Goal: Task Accomplishment & Management: Complete application form

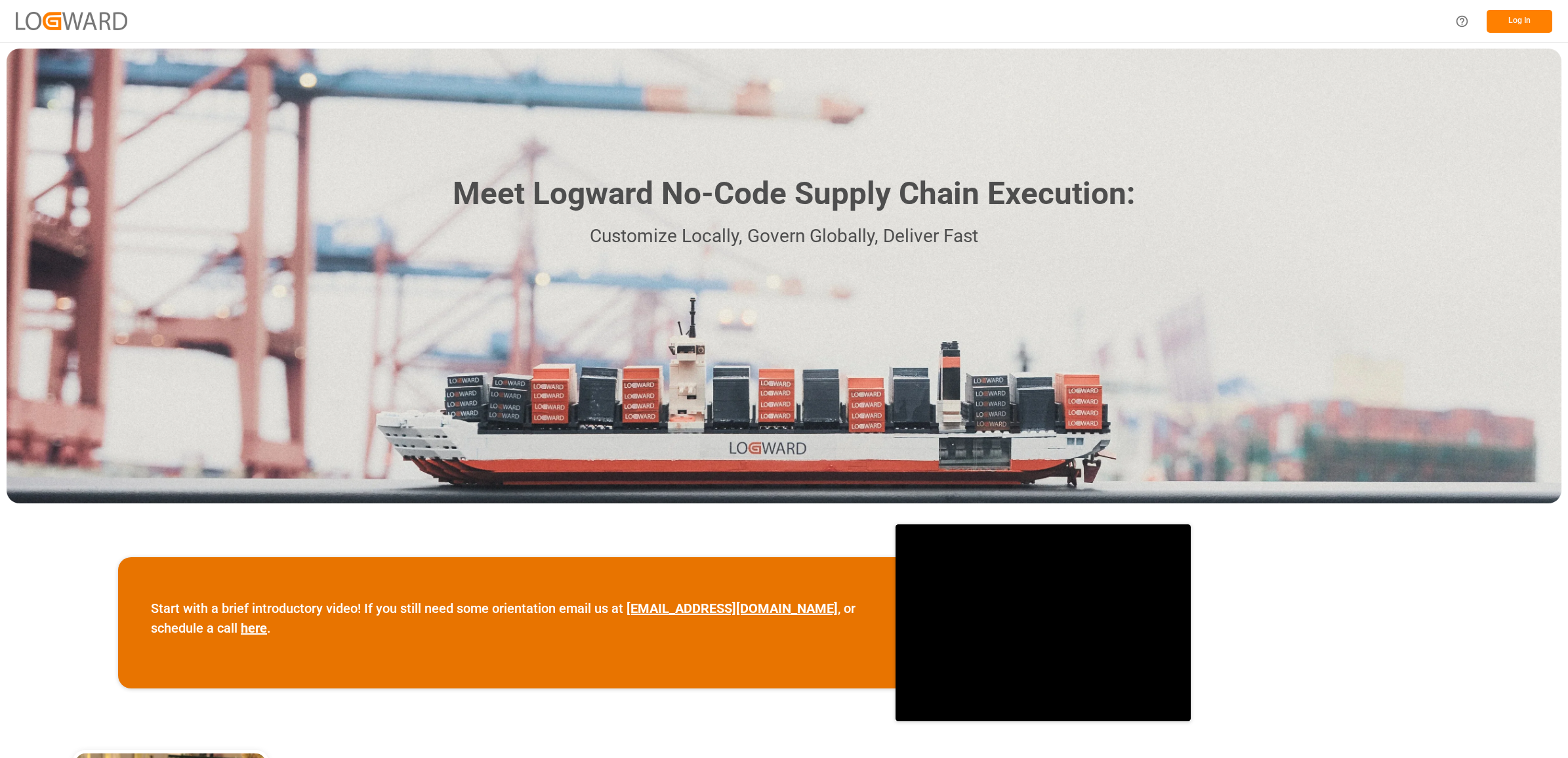
click at [1509, 21] on button "Log In" at bounding box center [1519, 21] width 66 height 23
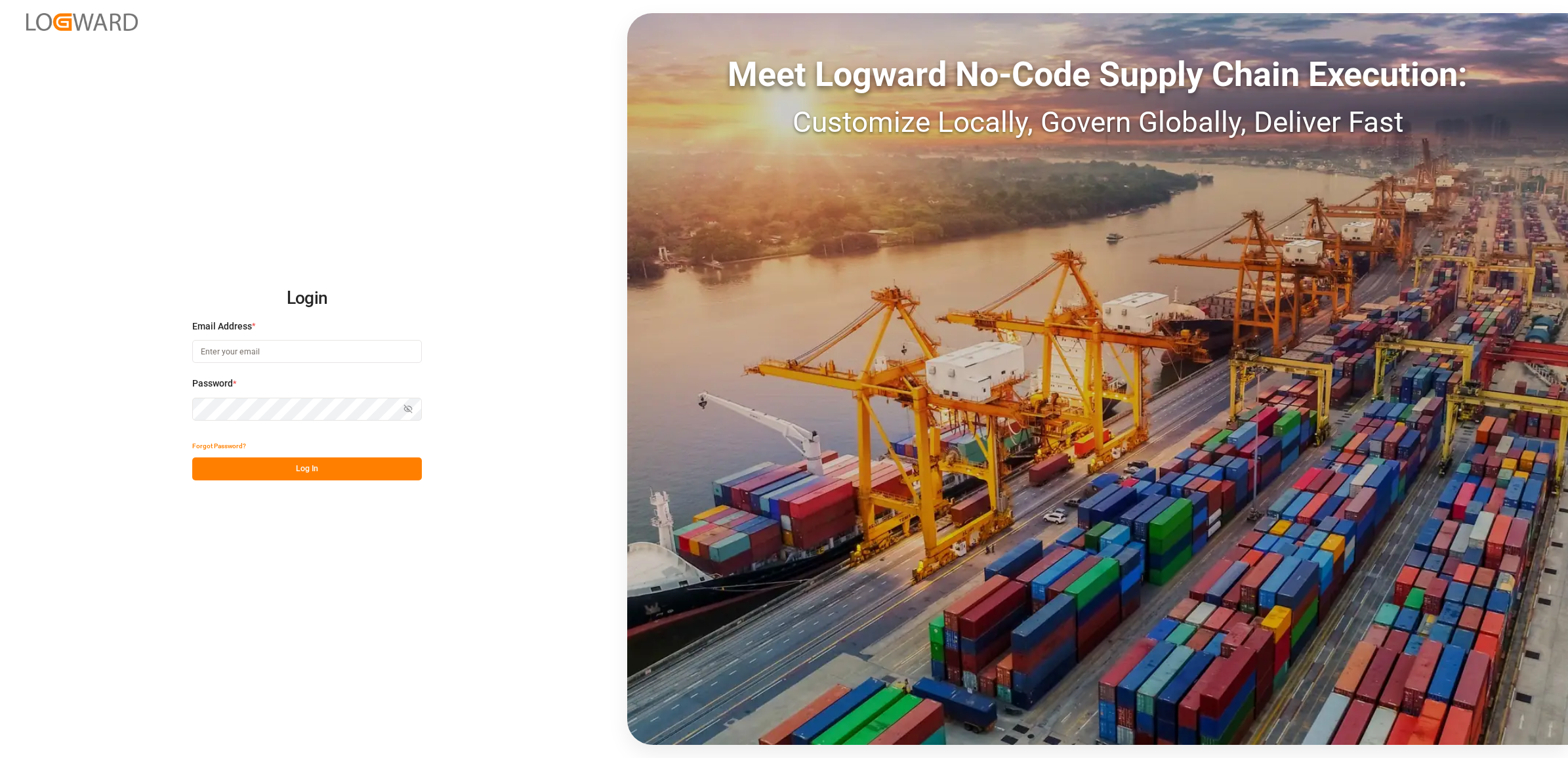
click at [263, 349] on input at bounding box center [307, 351] width 230 height 23
click at [333, 474] on button "Log In" at bounding box center [307, 468] width 230 height 23
click at [257, 467] on button "Log In" at bounding box center [307, 468] width 230 height 23
click at [112, 402] on div "Login Email Address * jennifer.shi@int.jamindustries.com Password * Show passwo…" at bounding box center [784, 379] width 1568 height 758
click at [305, 348] on input "jennifer.shi@int.jamindustries.com" at bounding box center [307, 351] width 230 height 23
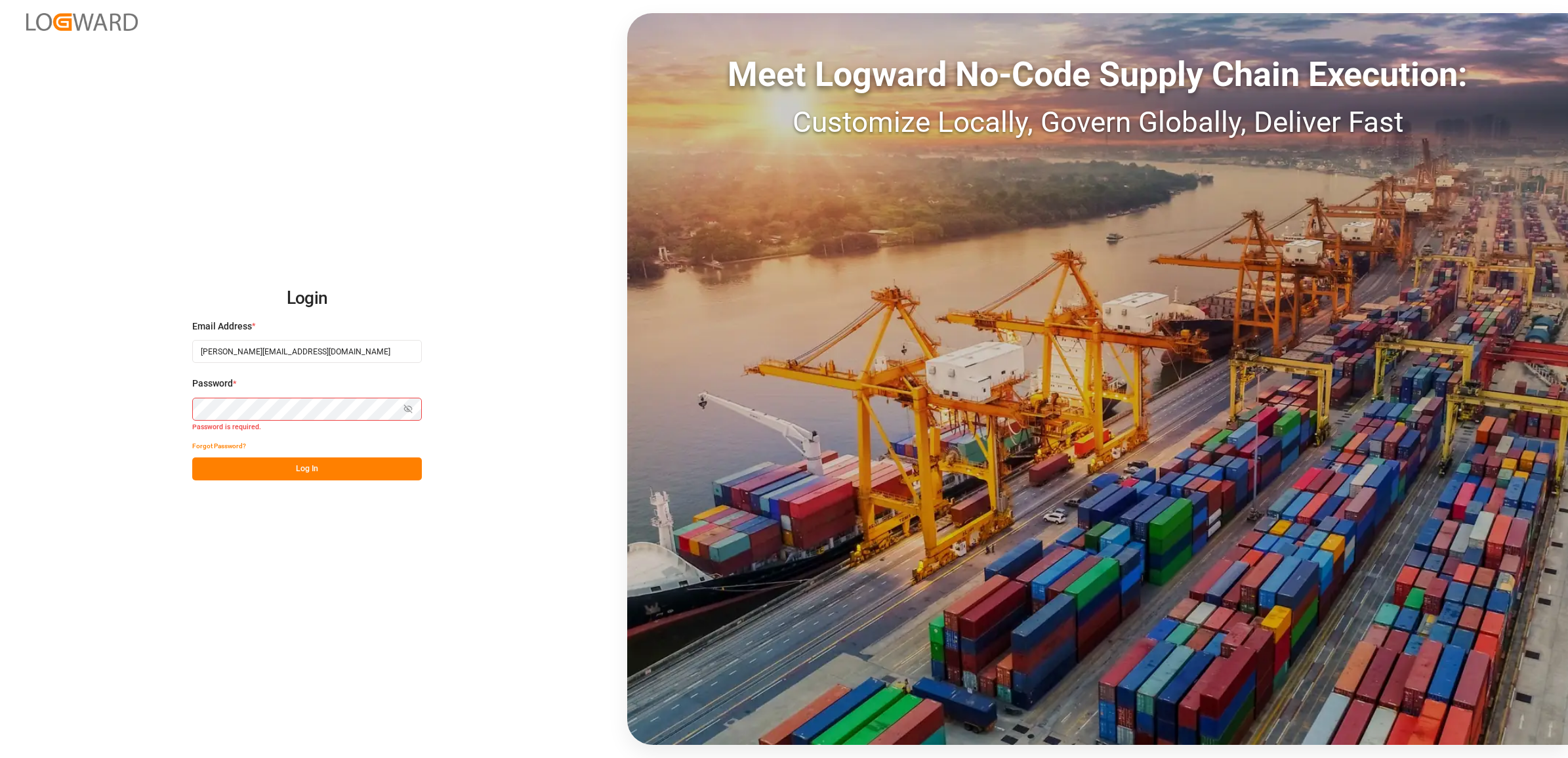
drag, startPoint x: 348, startPoint y: 345, endPoint x: 161, endPoint y: 345, distance: 187.0
click at [161, 345] on div "Login Email Address * jennifer.shi@int.jamindustries.com Password * Show passwo…" at bounding box center [784, 379] width 1568 height 758
type input "s"
type input "jennifer.shi@jamindustries.com"
click at [321, 467] on button "Log In" at bounding box center [307, 468] width 230 height 23
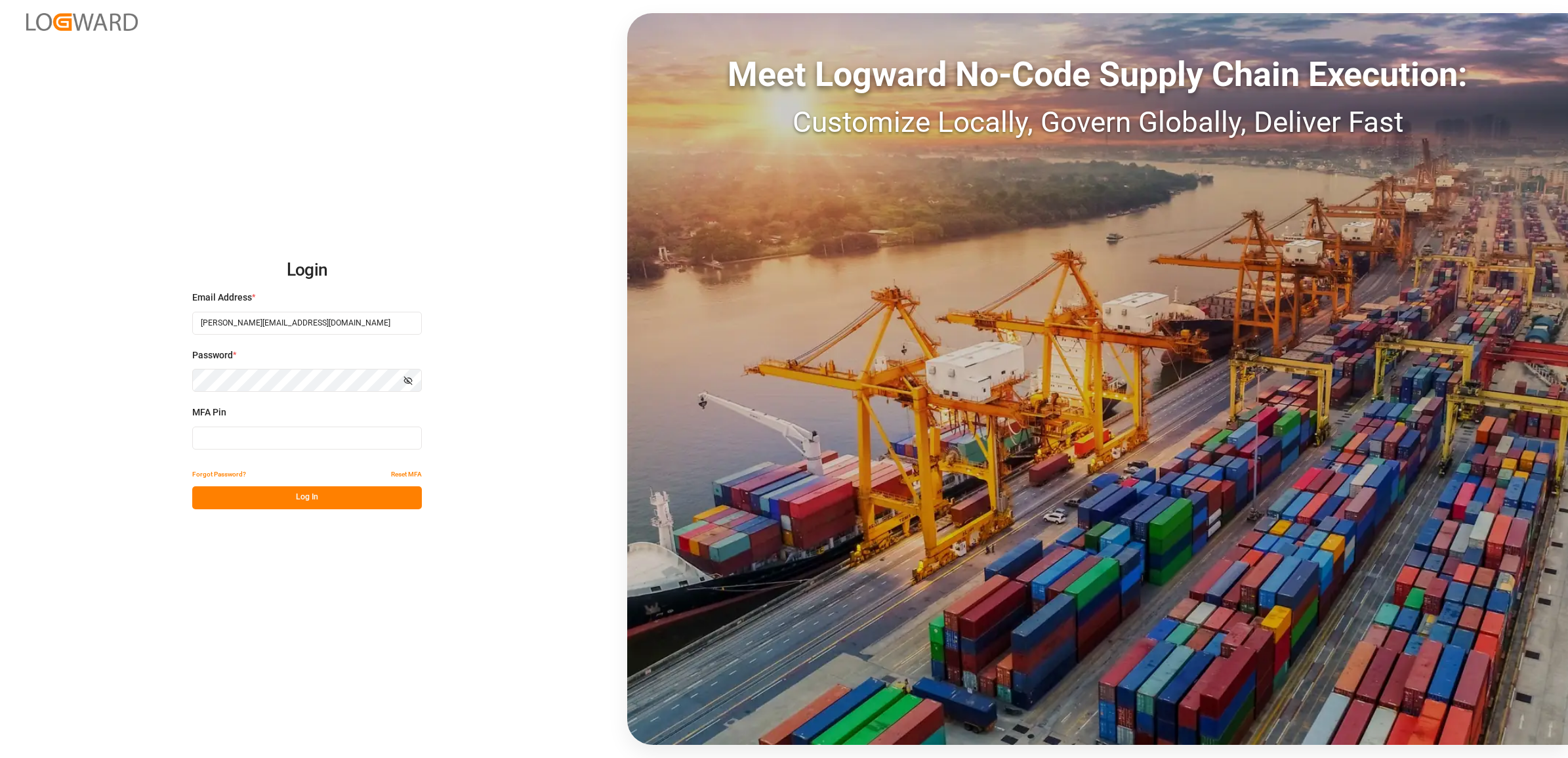
click at [276, 430] on input at bounding box center [307, 438] width 230 height 23
type input "649785"
click at [310, 502] on button "Log In" at bounding box center [307, 497] width 230 height 23
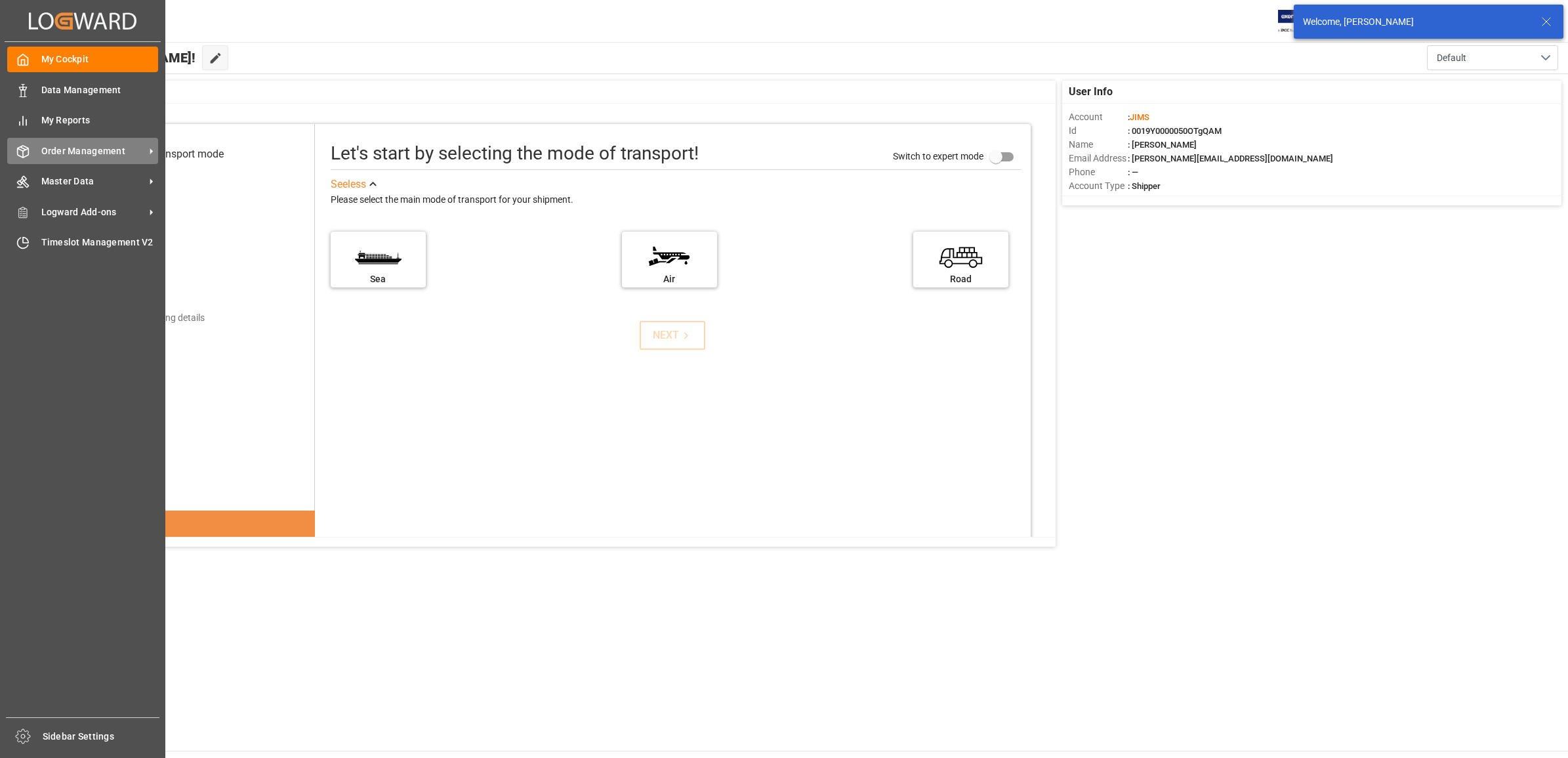
click at [67, 153] on span "Order Management" at bounding box center [92, 151] width 104 height 14
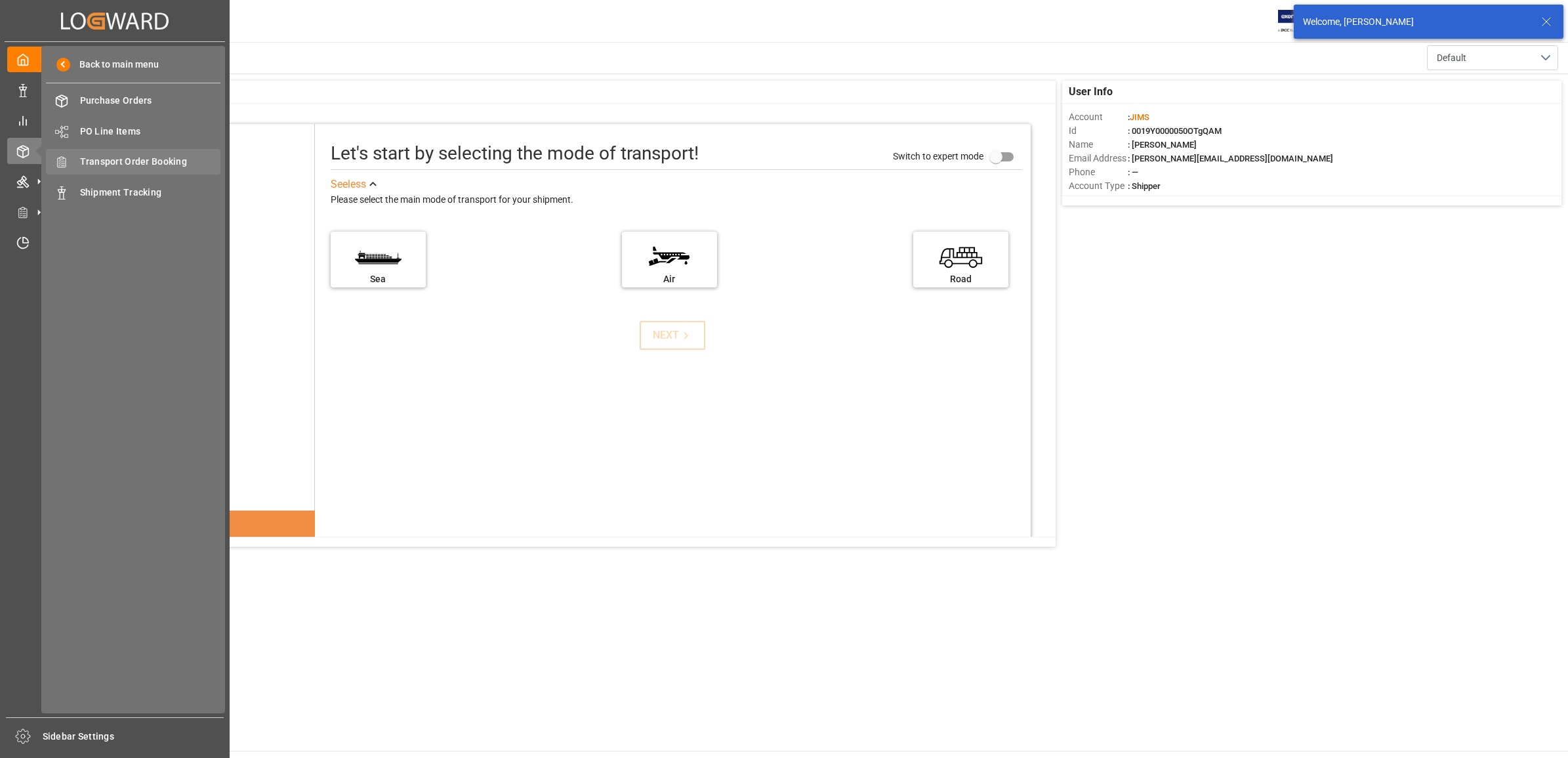
click at [127, 163] on span "Transport Order Booking" at bounding box center [151, 161] width 141 height 14
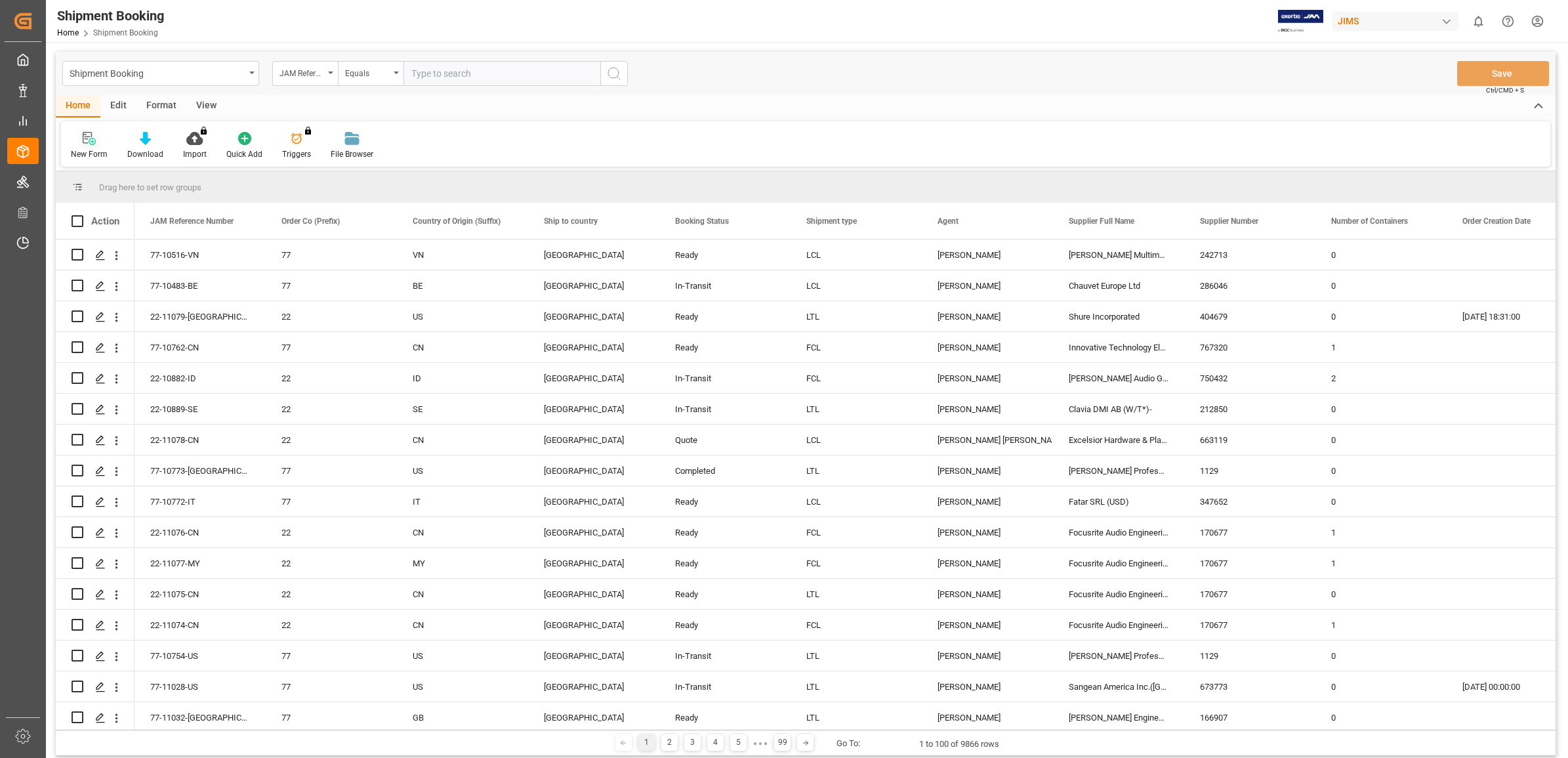
click at [88, 142] on icon at bounding box center [89, 138] width 13 height 13
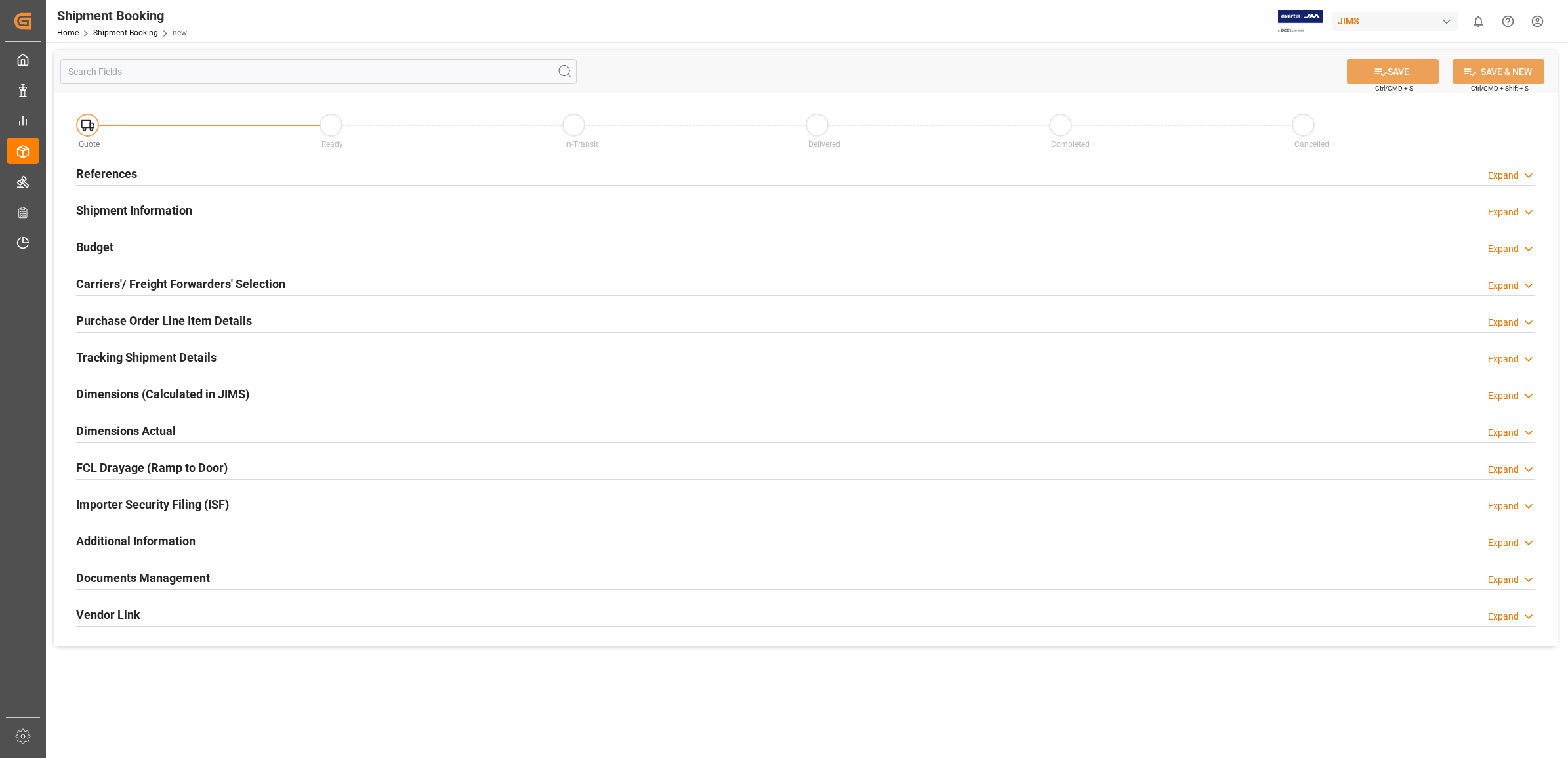
click at [106, 167] on h2 "References" at bounding box center [107, 173] width 61 height 18
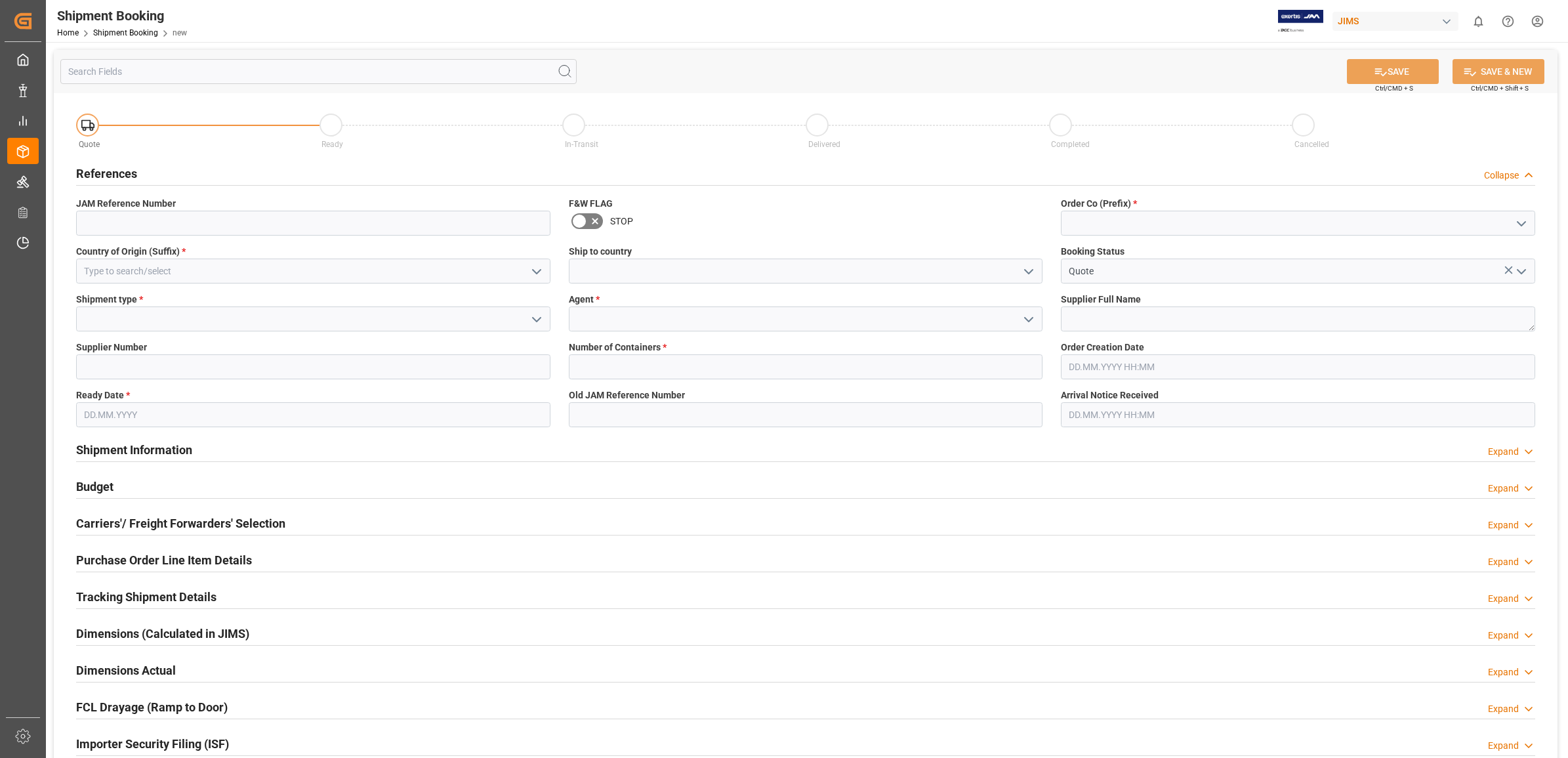
click at [1517, 223] on icon "open menu" at bounding box center [1521, 224] width 16 height 16
click at [1070, 282] on div "77" at bounding box center [1297, 282] width 473 height 30
type input "77"
click at [1131, 320] on textarea at bounding box center [1297, 319] width 474 height 25
type textarea "1"
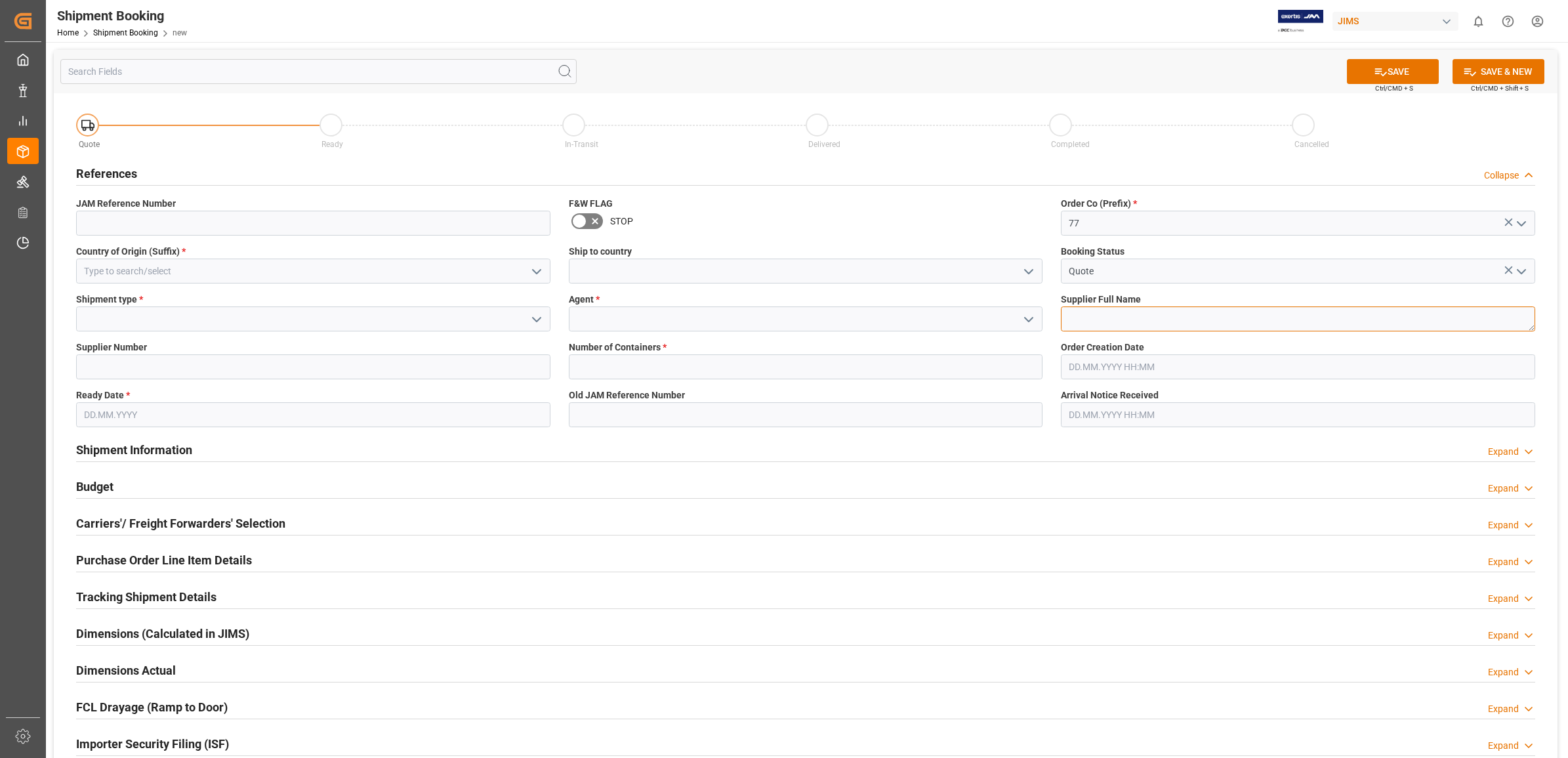
type textarea "a"
type textarea "[PERSON_NAME] & [PERSON_NAME]"
click at [1020, 321] on icon "open menu" at bounding box center [1028, 320] width 16 height 16
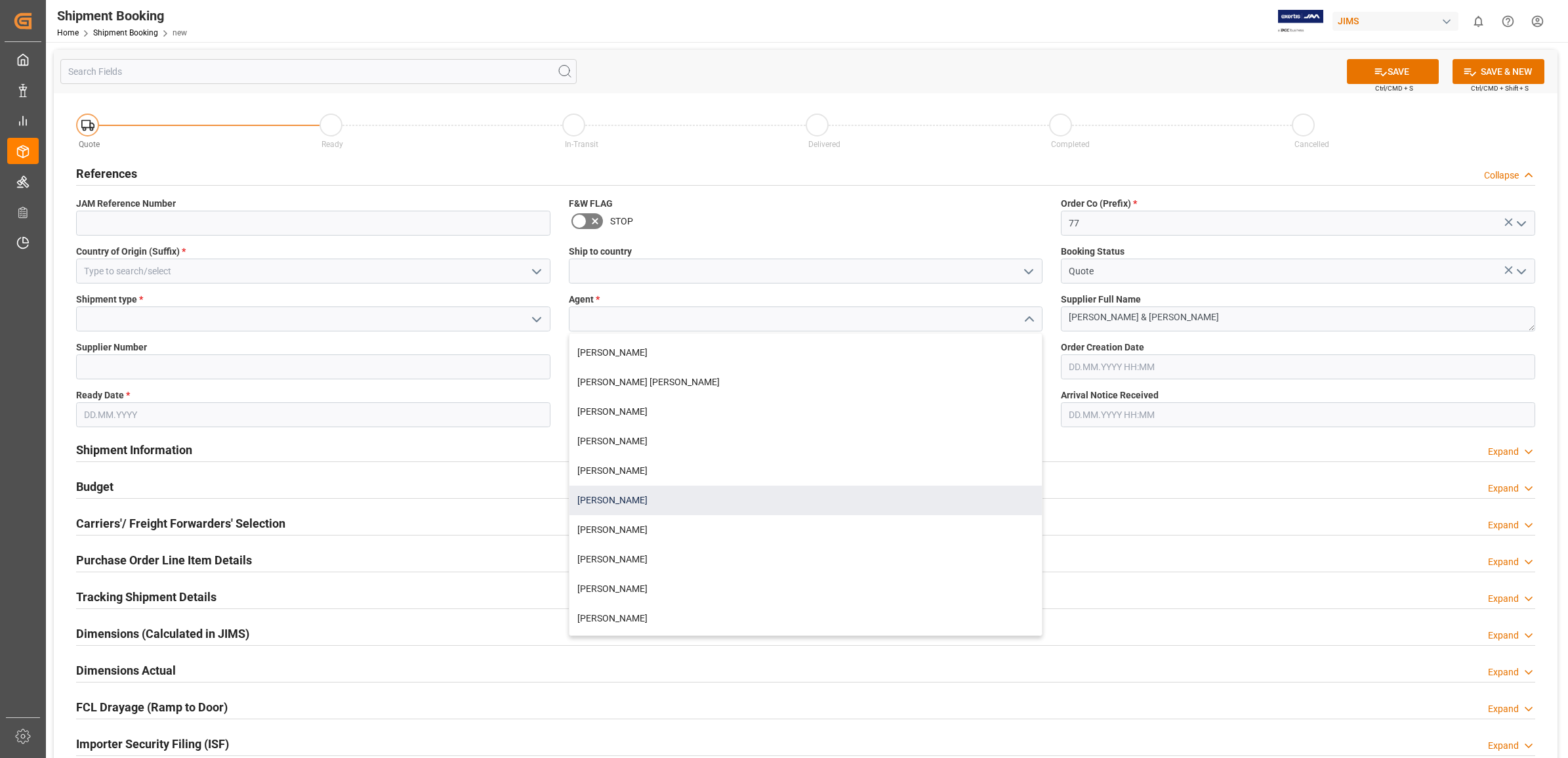
scroll to position [82, 0]
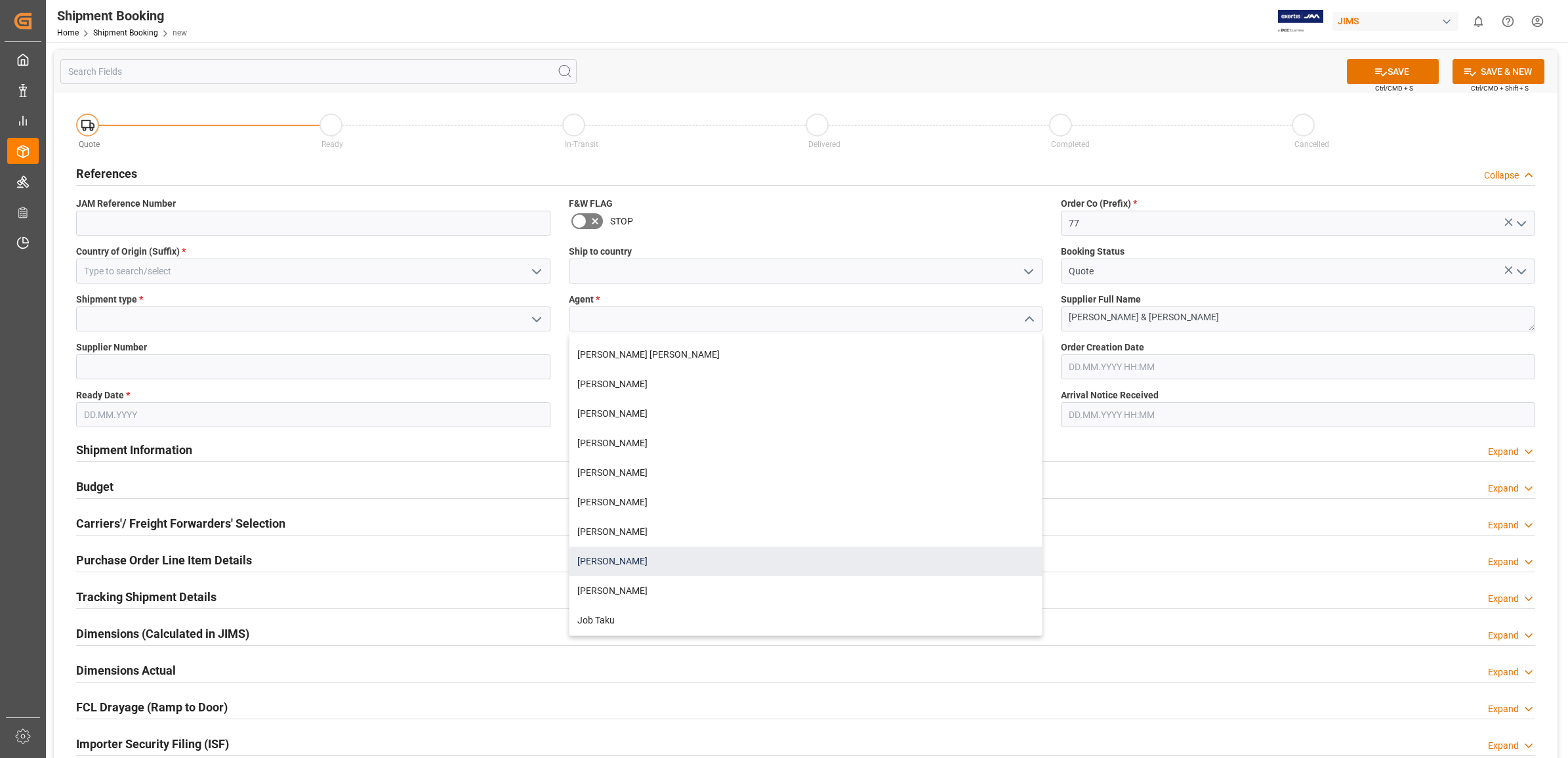
click at [644, 563] on div "[PERSON_NAME]" at bounding box center [805, 561] width 473 height 30
type input "[PERSON_NAME]"
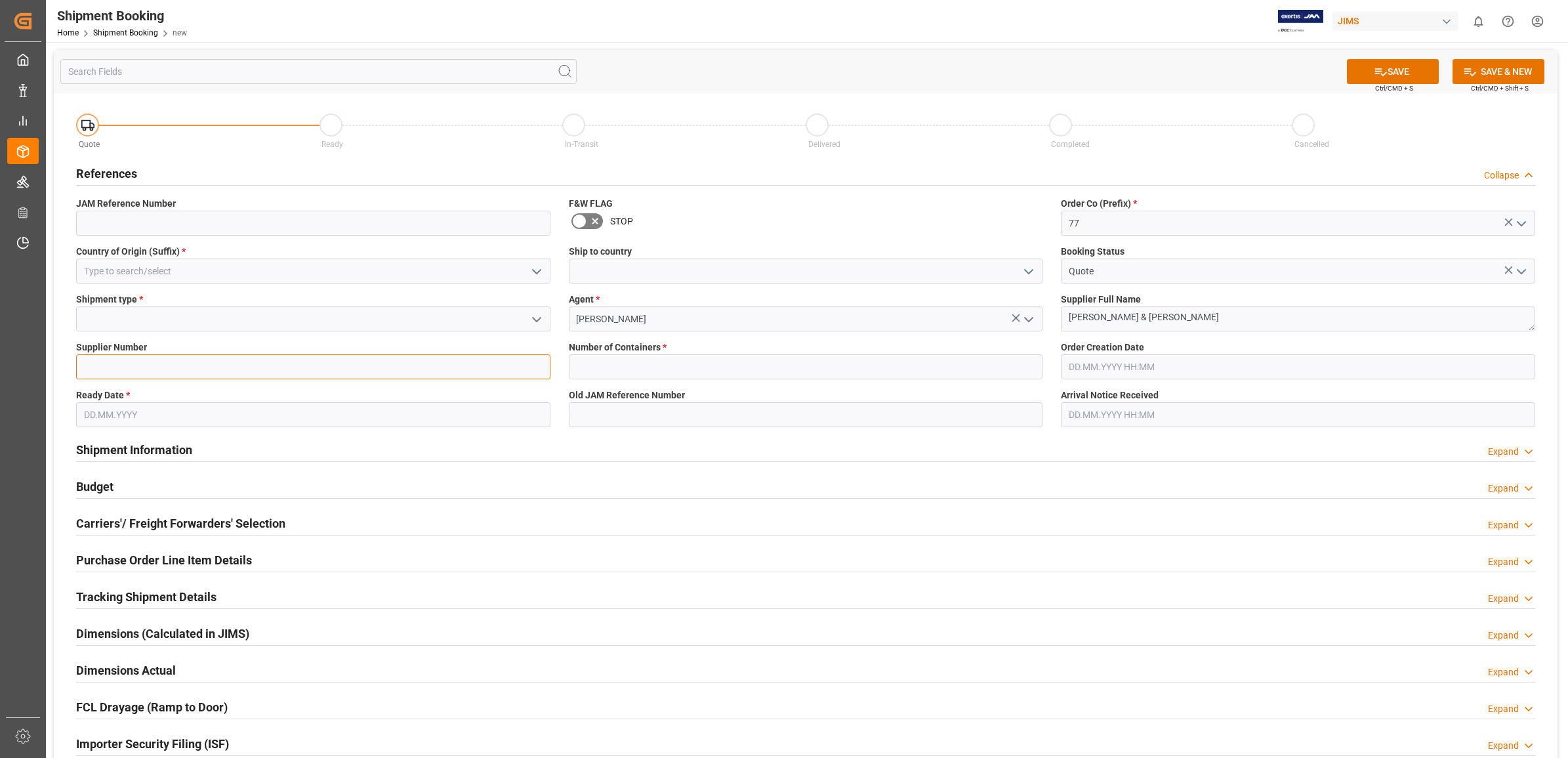
click at [256, 368] on input at bounding box center [313, 366] width 474 height 25
type input "1285"
click at [267, 412] on input "text" at bounding box center [313, 414] width 474 height 25
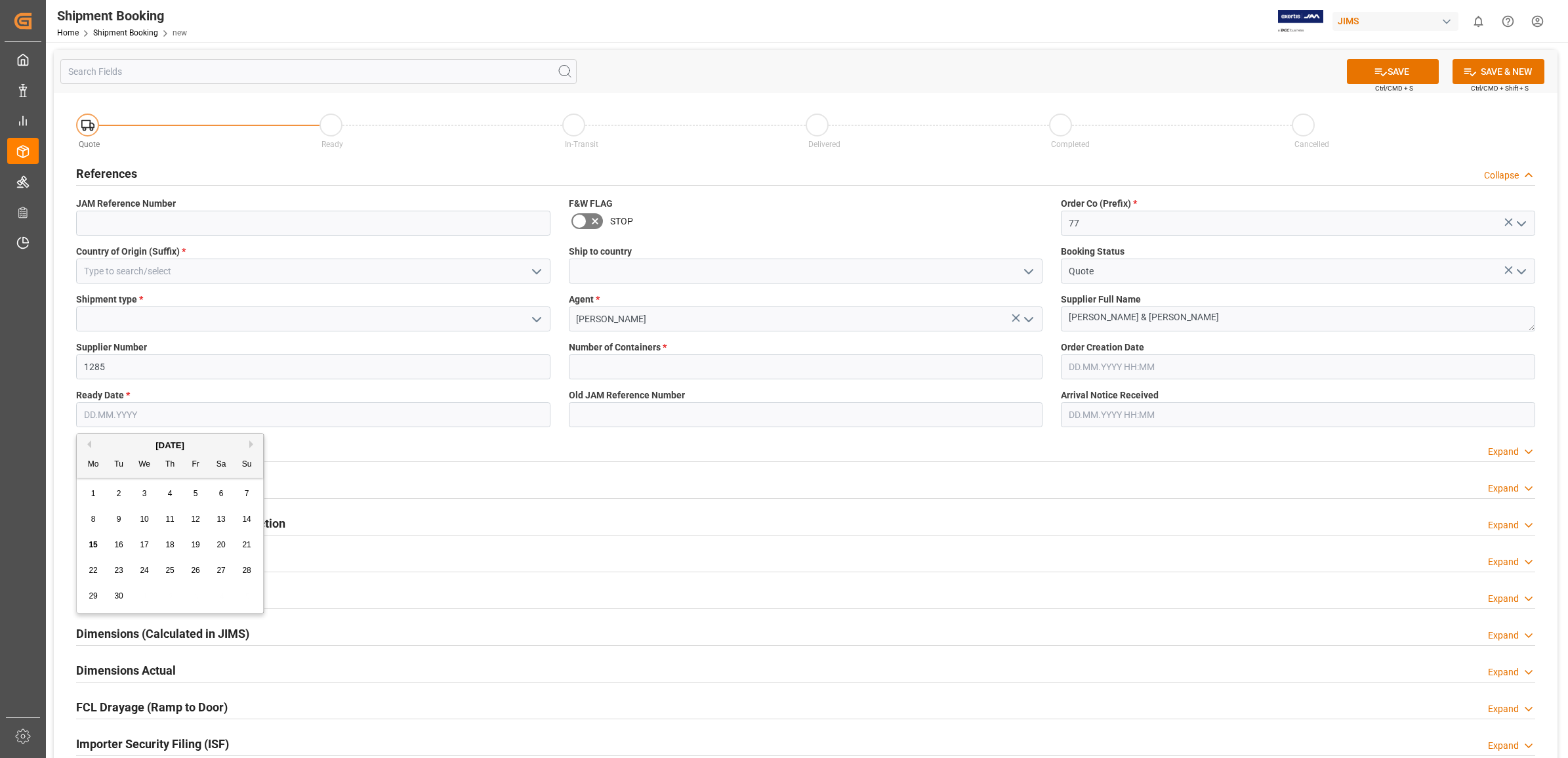
type input "11.09.2025"
type input "US"
type input "0"
click at [91, 540] on span "15" at bounding box center [92, 544] width 9 height 9
type input "[DATE]"
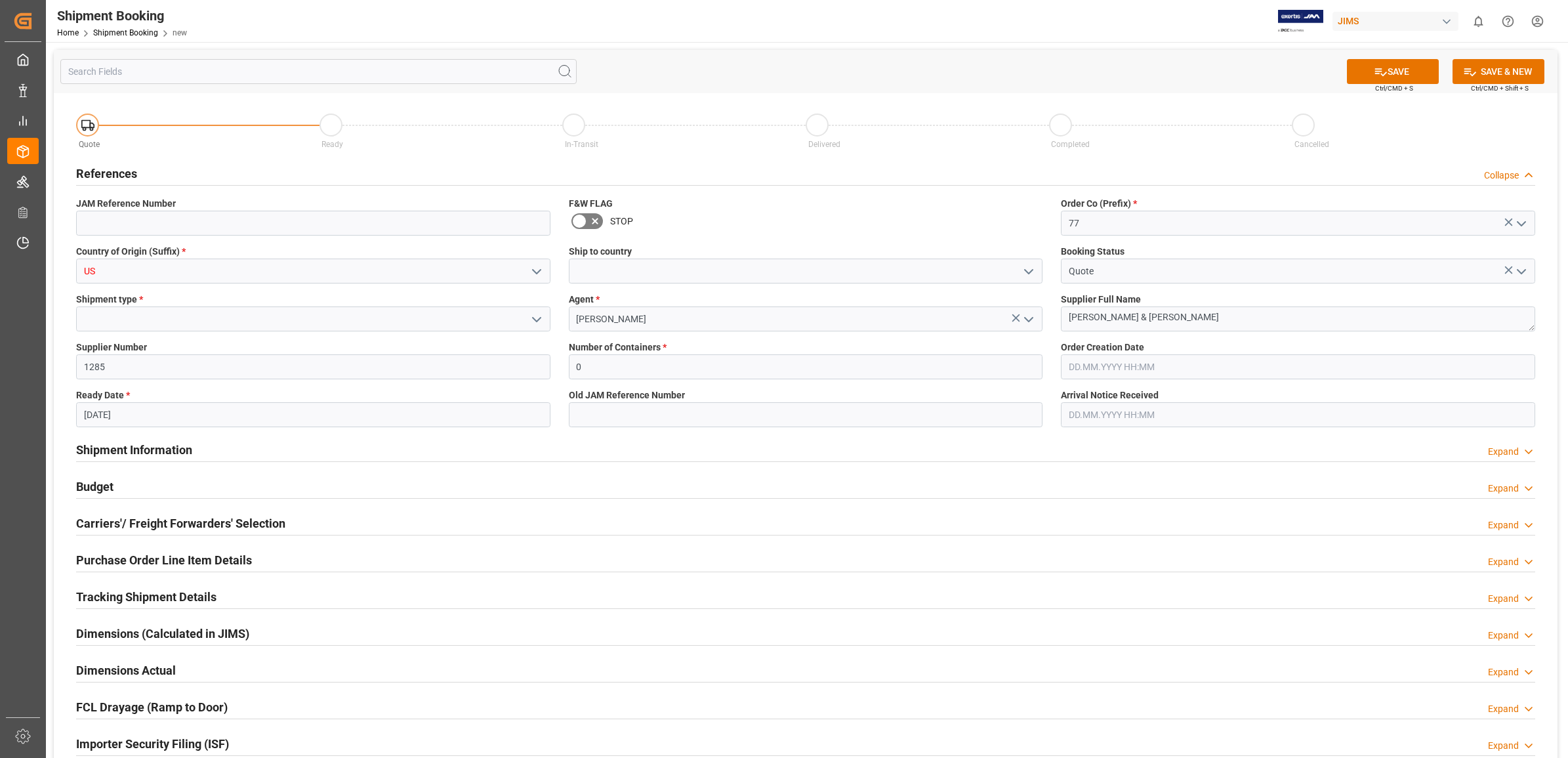
click at [535, 271] on polyline "open menu" at bounding box center [536, 271] width 8 height 4
click at [292, 282] on input "US" at bounding box center [313, 271] width 474 height 25
type input "U"
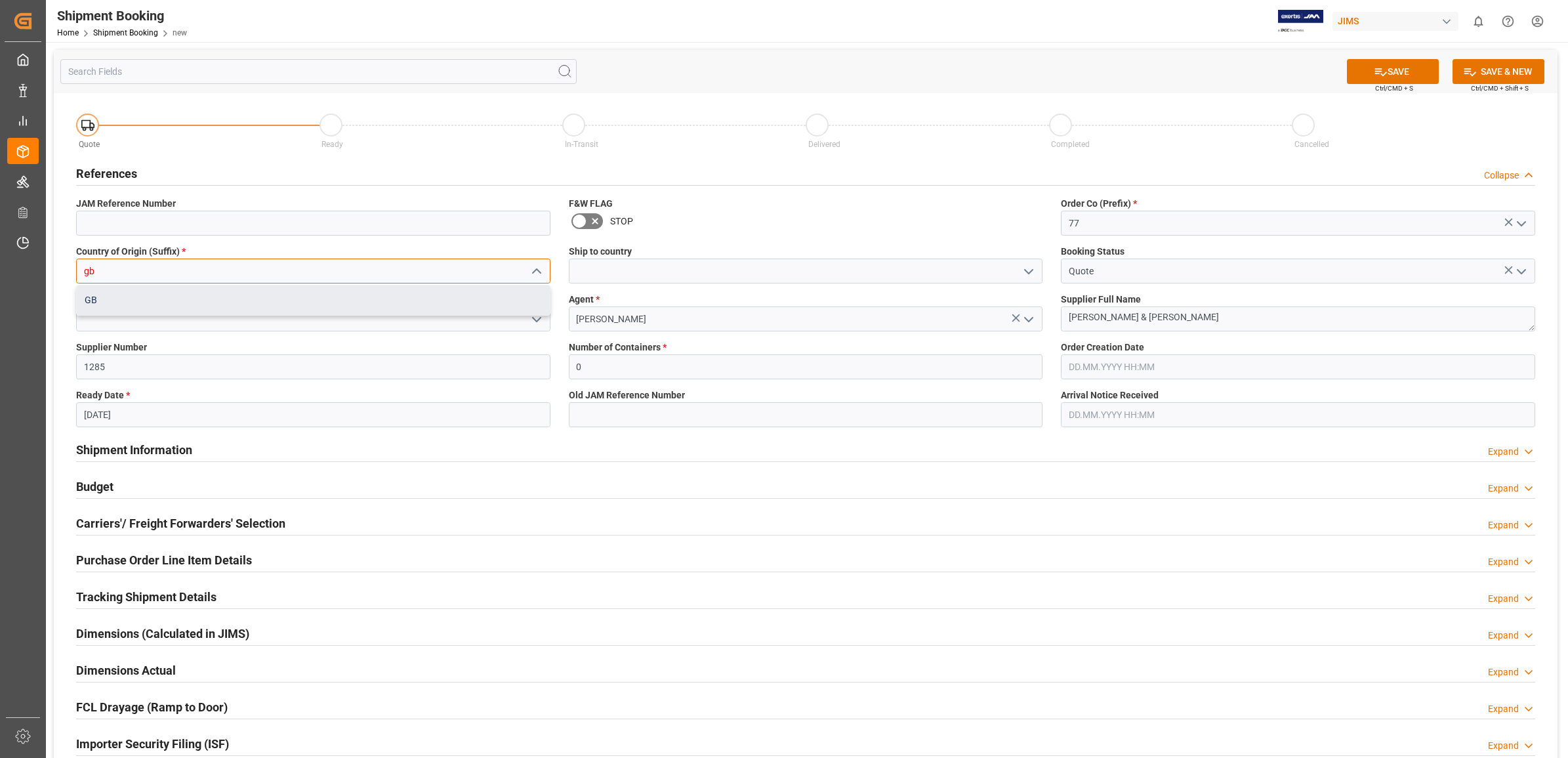
click at [228, 304] on div "GB" at bounding box center [313, 300] width 473 height 30
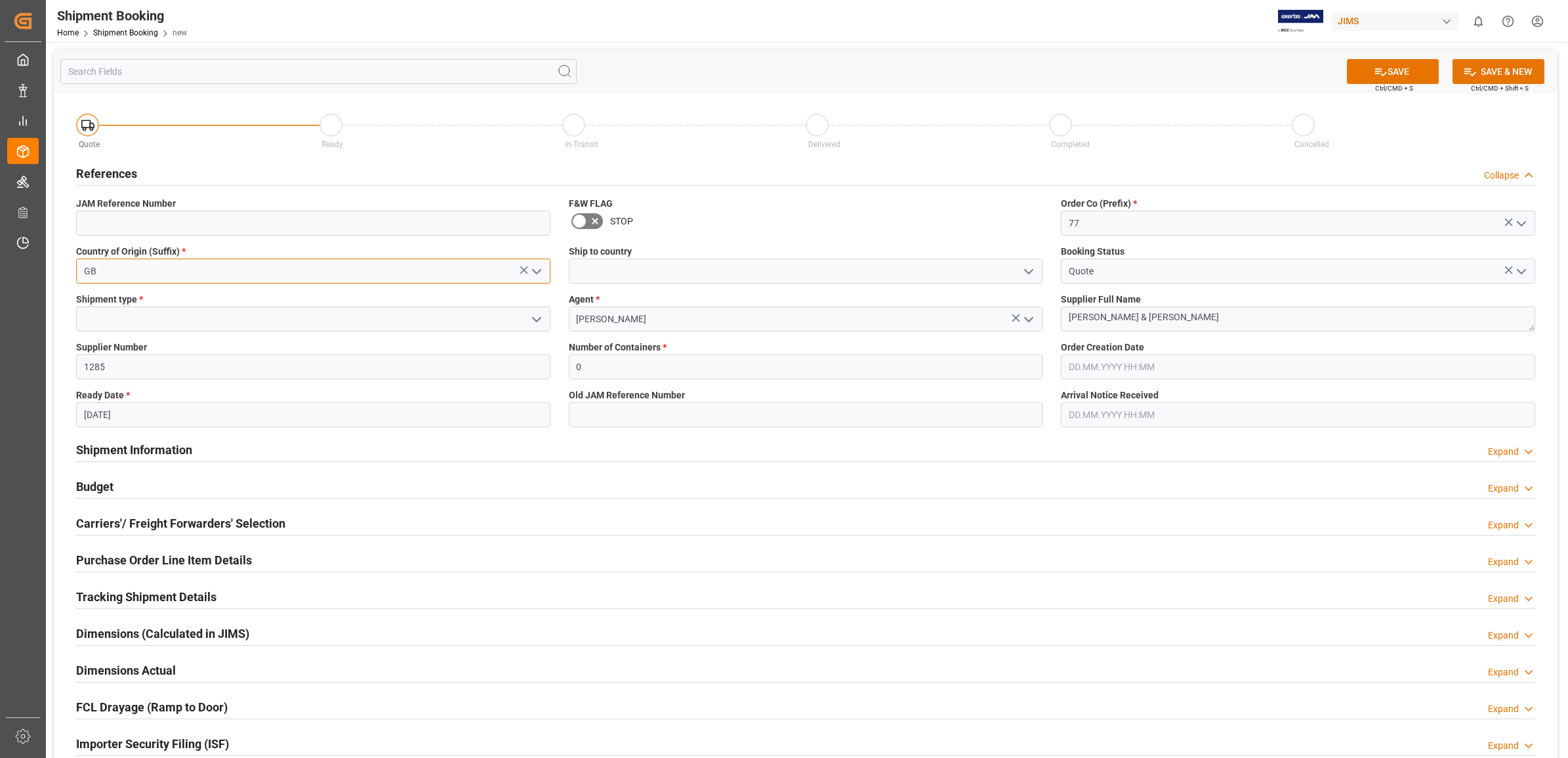
type input "GB"
click at [667, 377] on input "0" at bounding box center [805, 366] width 474 height 25
type input "0"
click at [813, 633] on div "Dimensions (Calculated in JIMS) Expand" at bounding box center [805, 632] width 1459 height 25
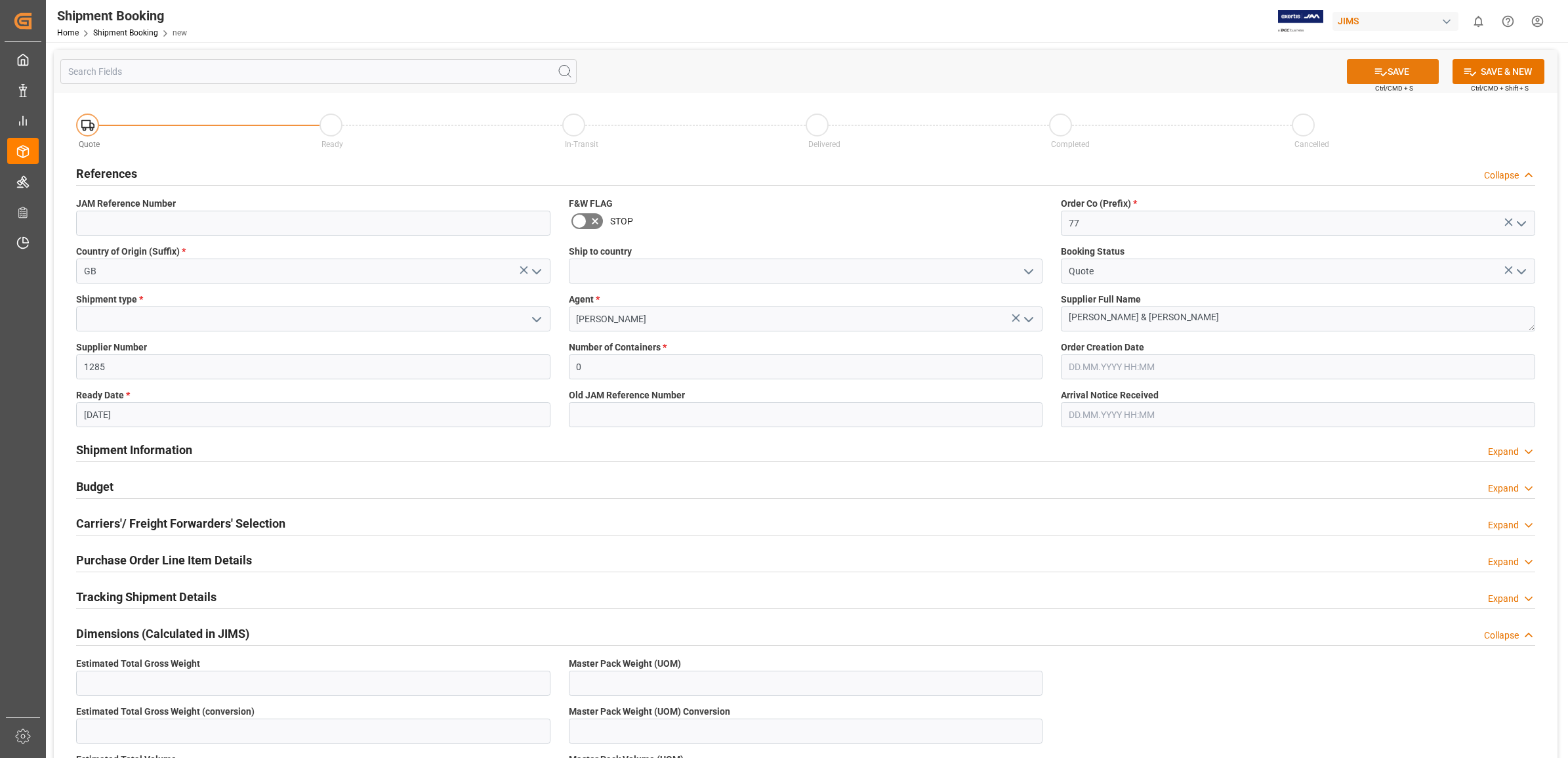
click at [1415, 67] on button "SAVE" at bounding box center [1392, 71] width 92 height 25
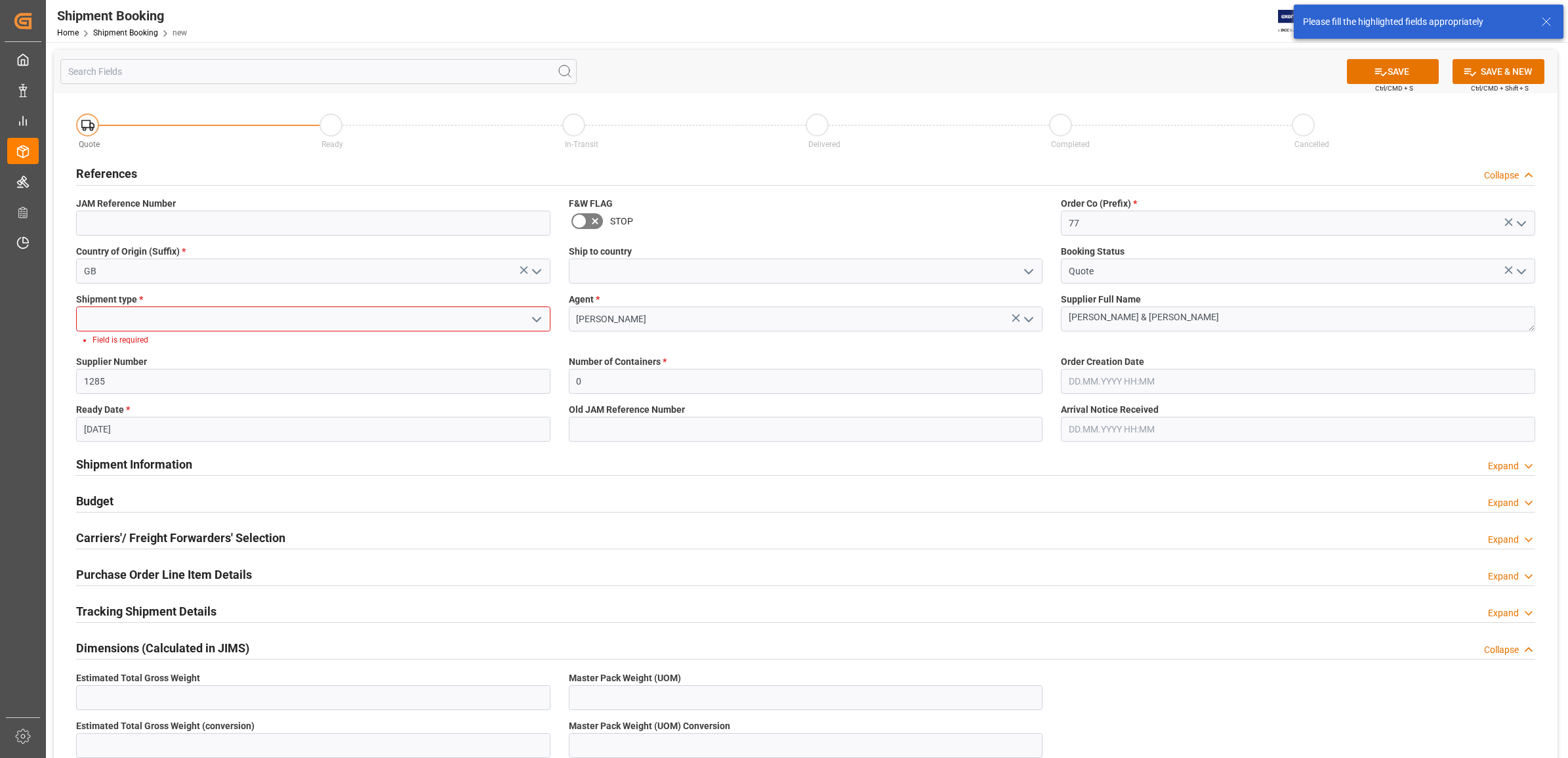
click at [529, 318] on icon "open menu" at bounding box center [537, 320] width 16 height 16
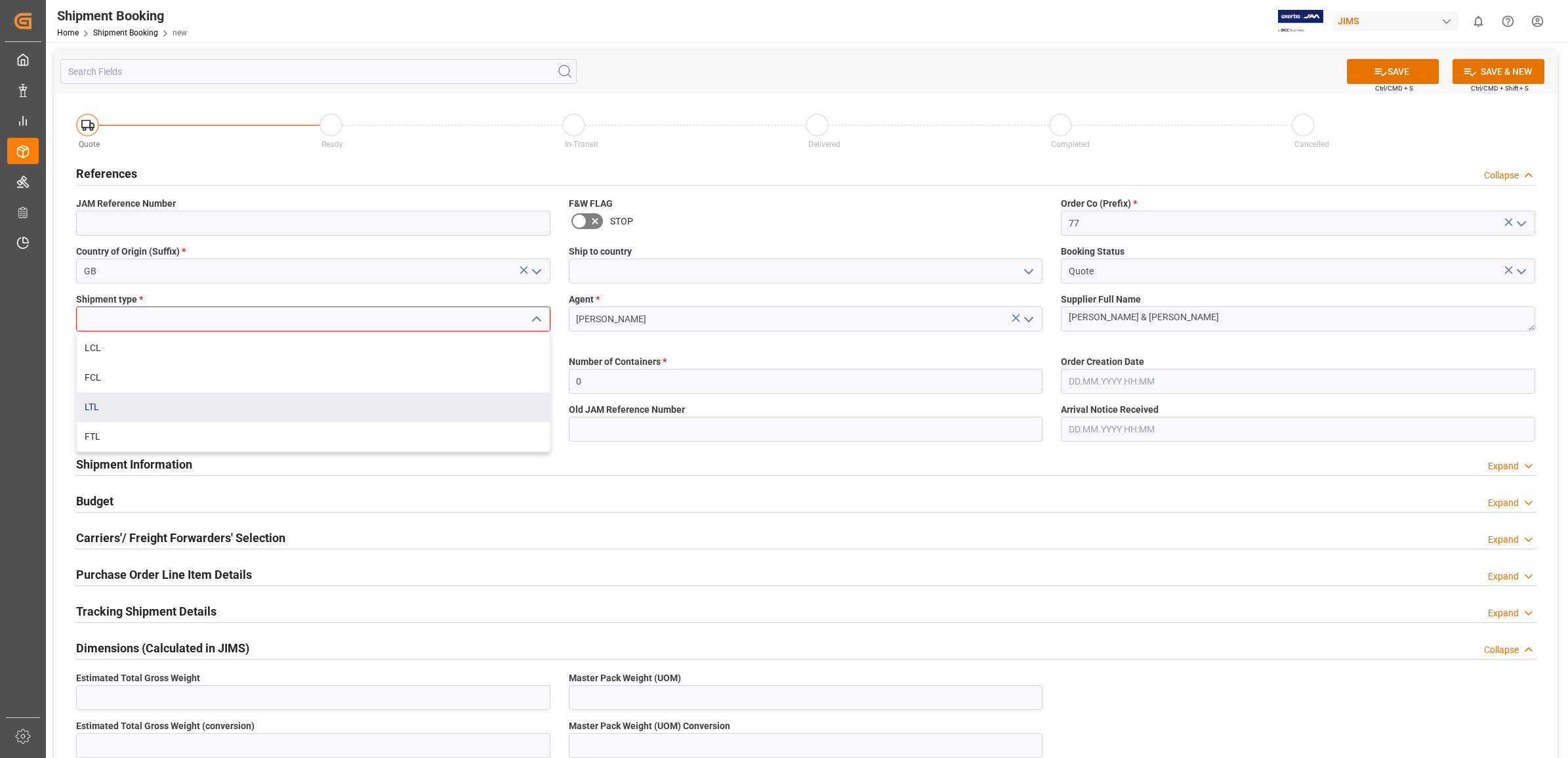
click at [237, 411] on div "LTL" at bounding box center [313, 407] width 473 height 30
type input "LTL"
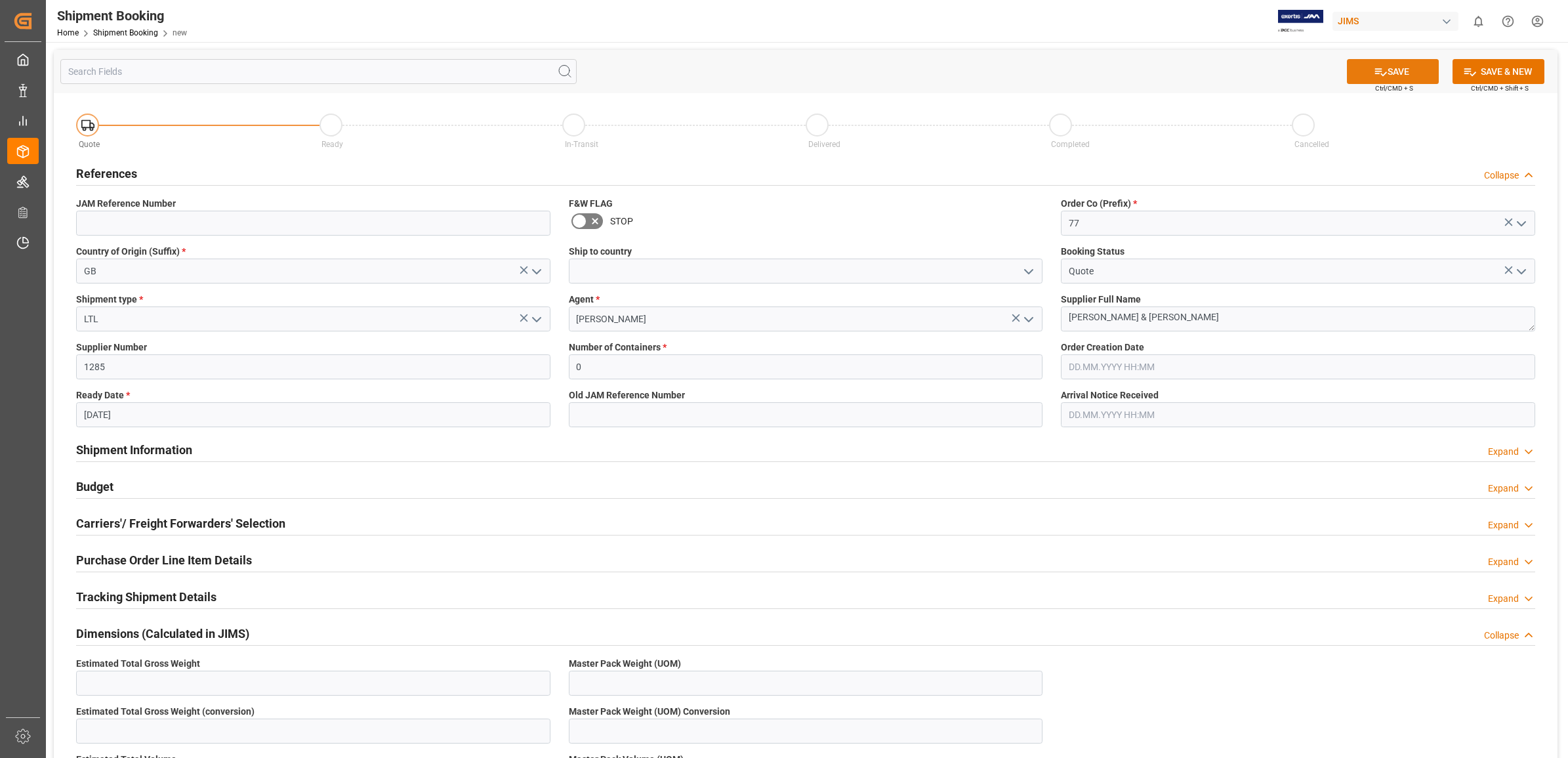
click at [1389, 67] on button "SAVE" at bounding box center [1392, 71] width 92 height 25
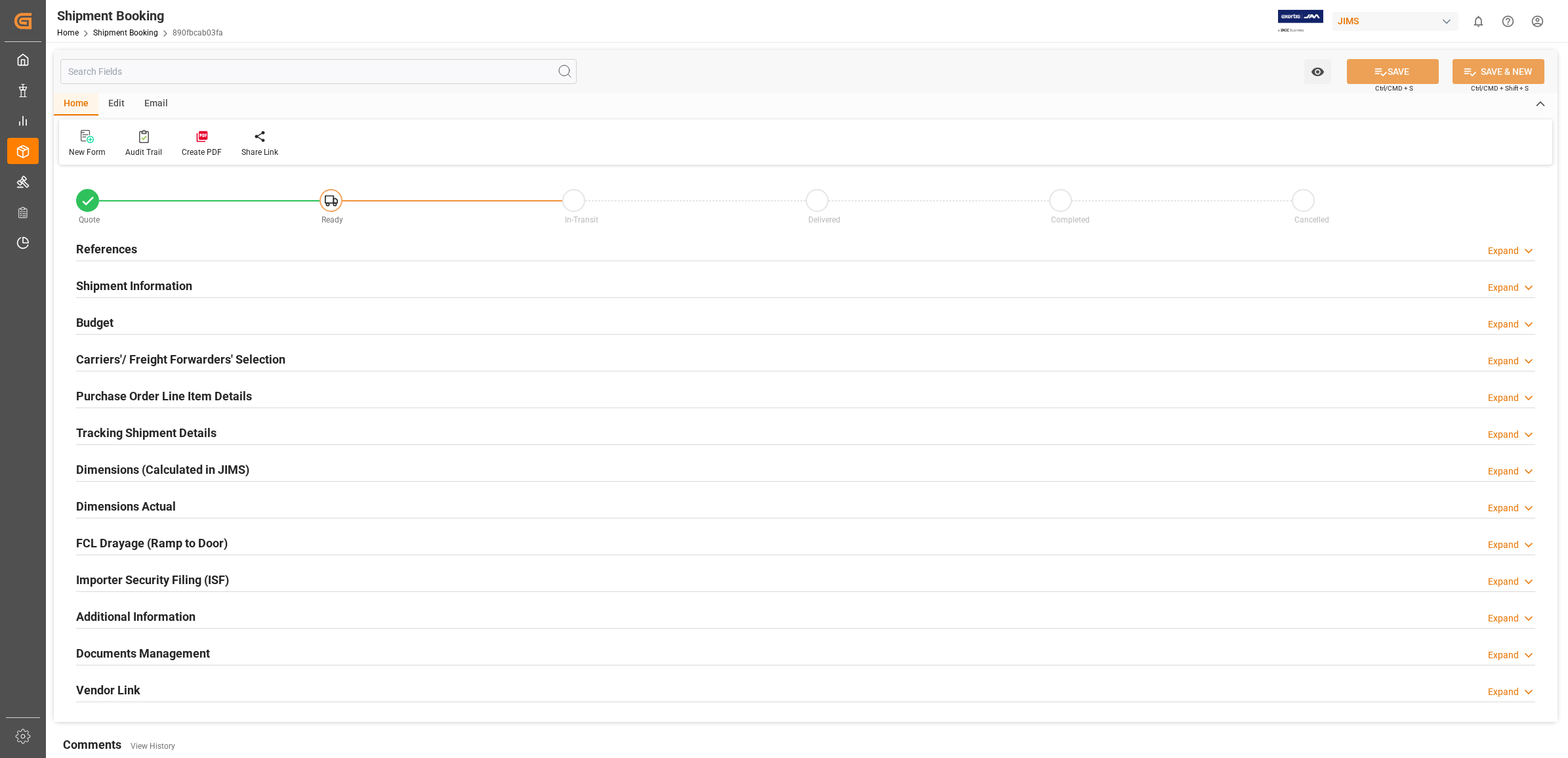
type input "0"
type input "[DATE]"
click at [121, 249] on h2 "References" at bounding box center [107, 249] width 61 height 18
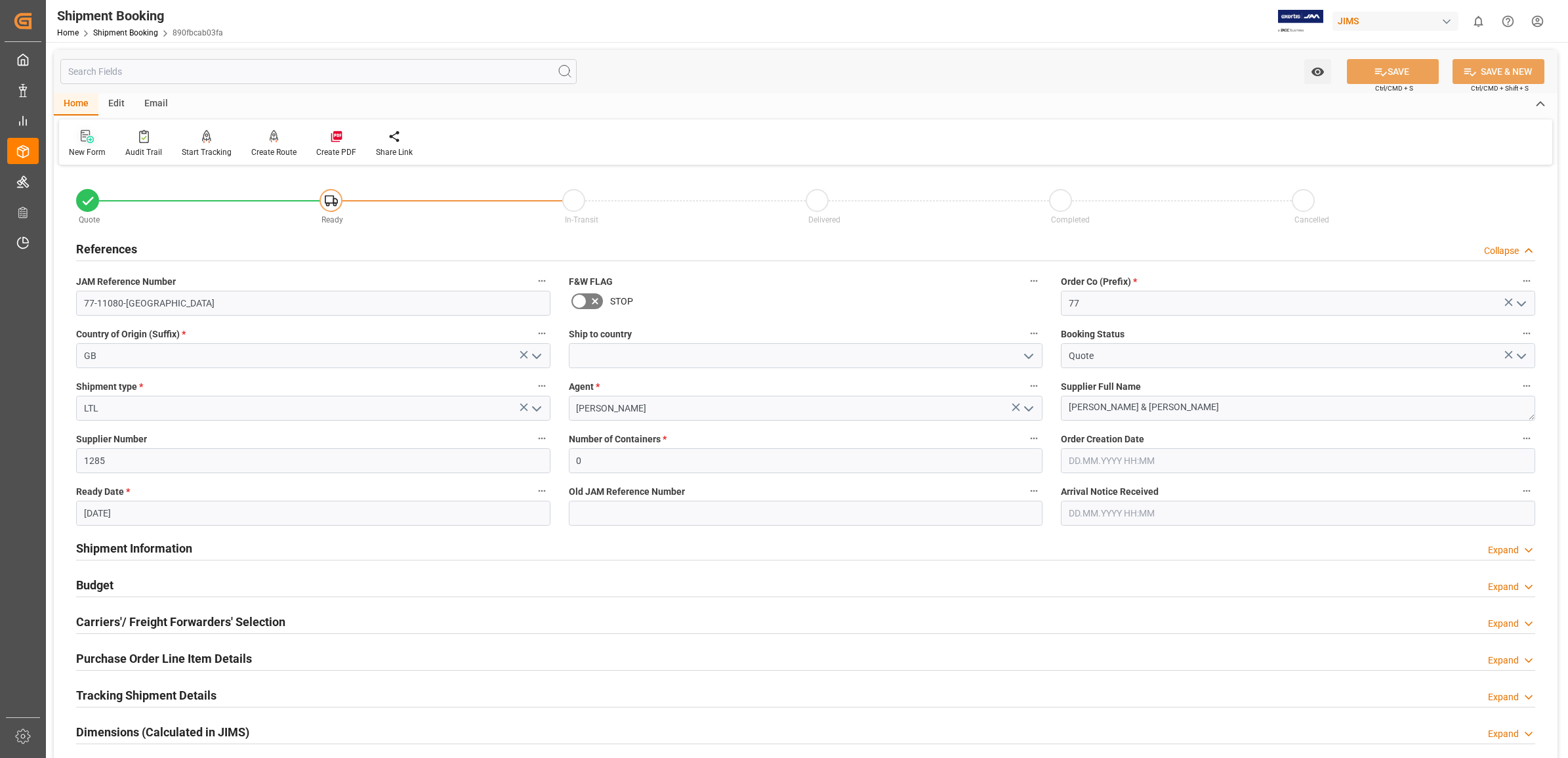
click at [85, 132] on icon at bounding box center [87, 137] width 13 height 13
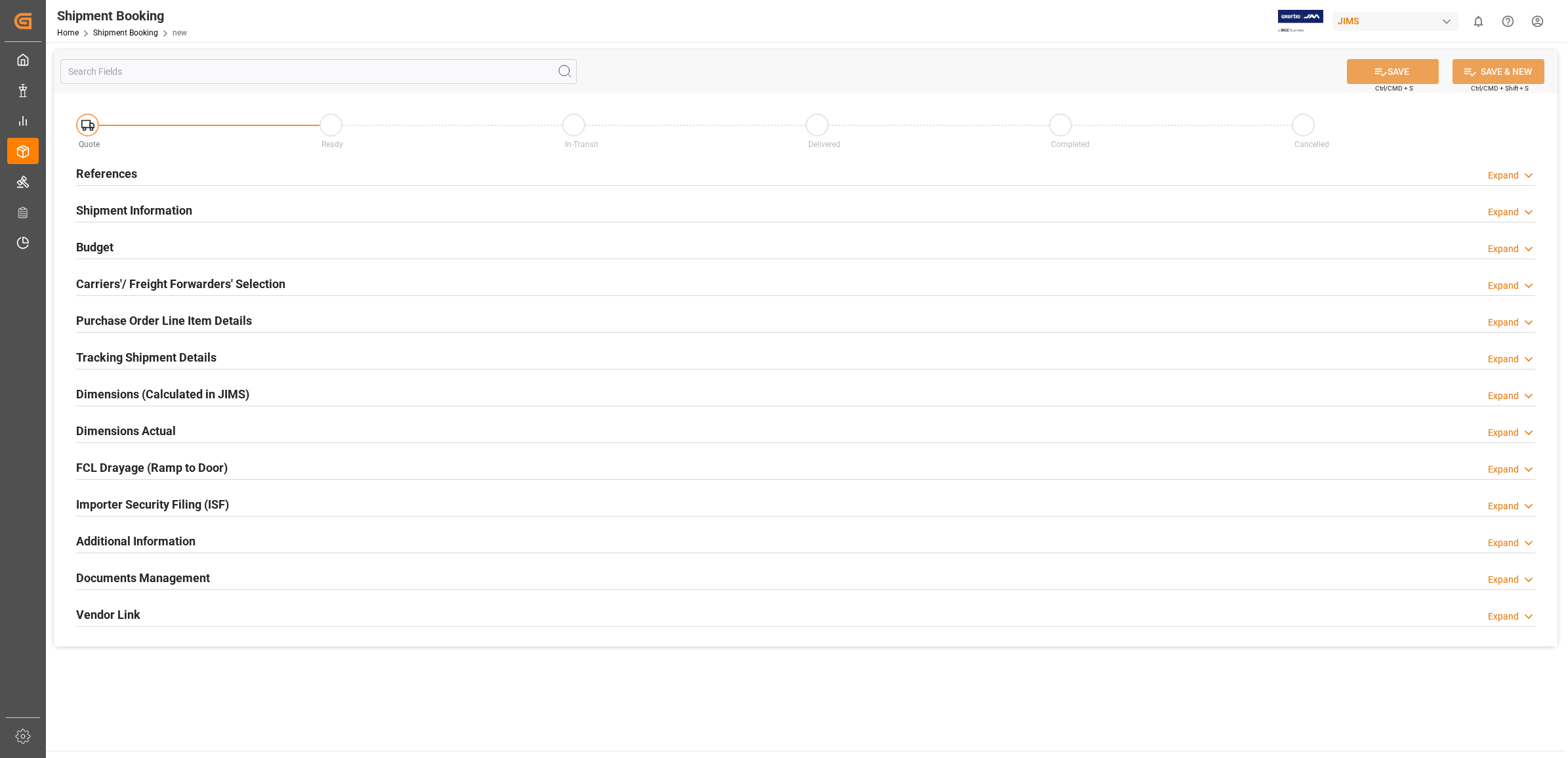
click at [113, 169] on h2 "References" at bounding box center [107, 173] width 61 height 18
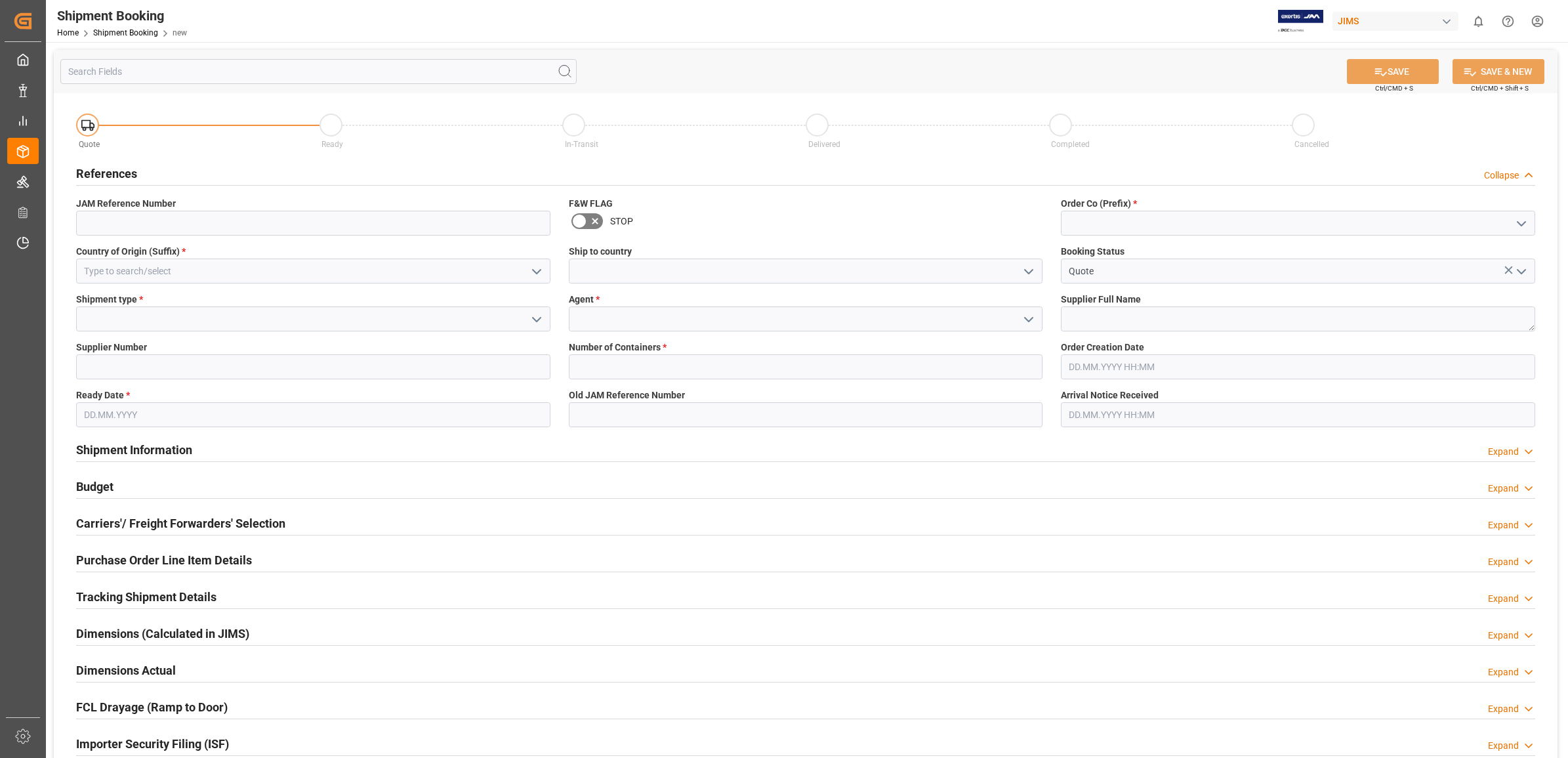
click at [533, 267] on icon "open menu" at bounding box center [537, 271] width 16 height 16
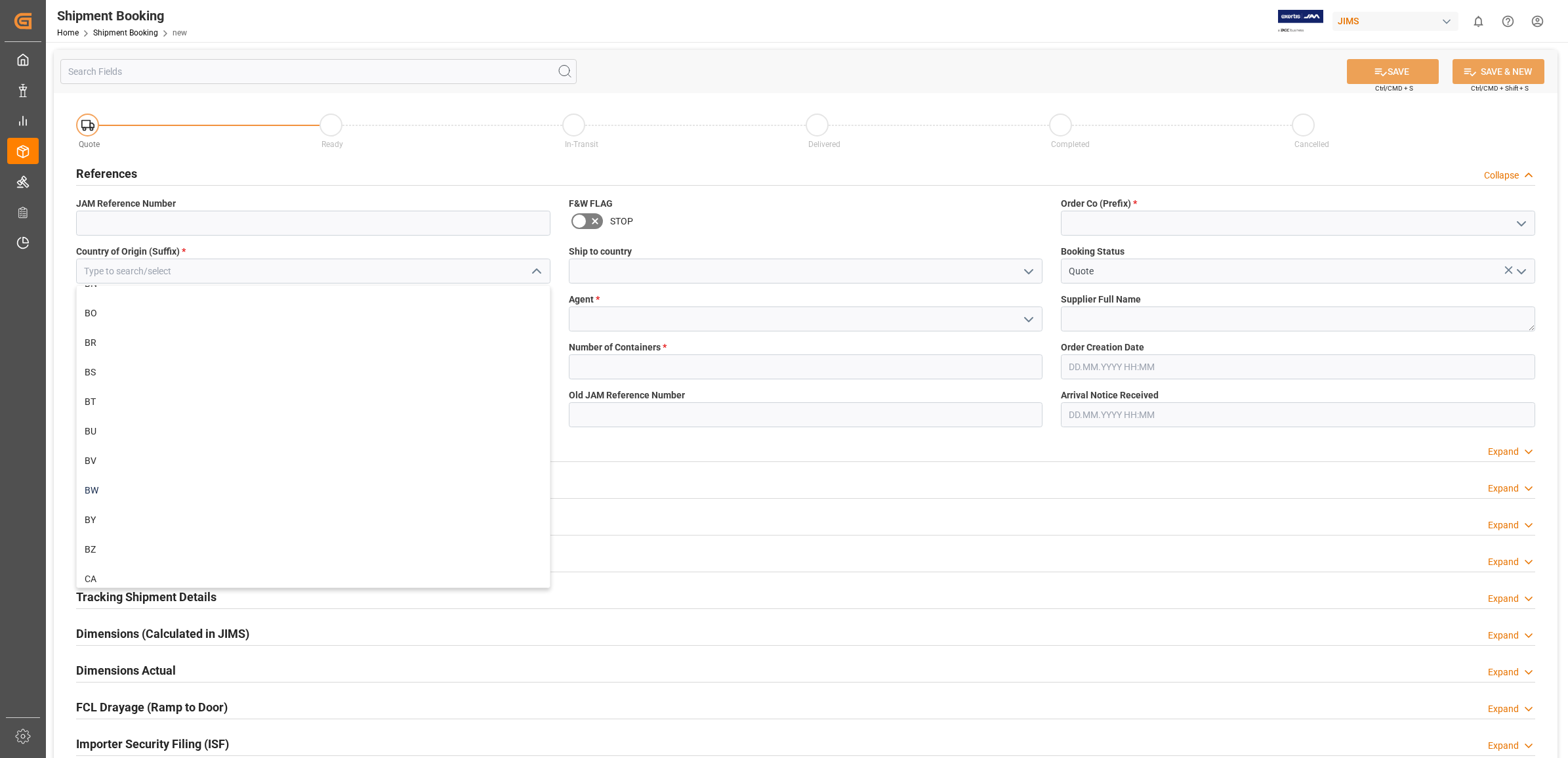
scroll to position [1230, 0]
click at [136, 548] on div "CN" at bounding box center [313, 546] width 473 height 30
type input "CN"
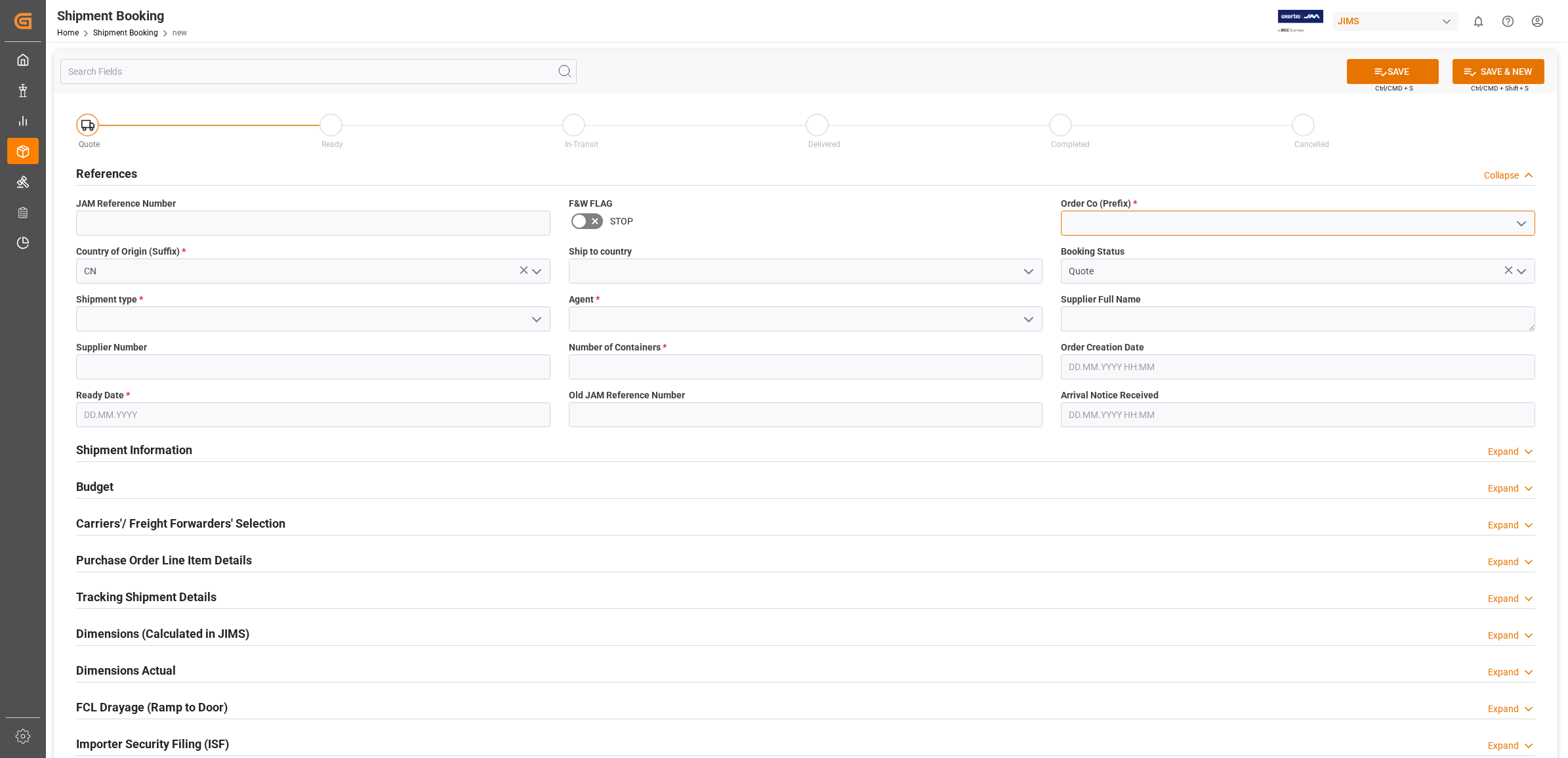
click at [1504, 218] on input at bounding box center [1297, 222] width 474 height 25
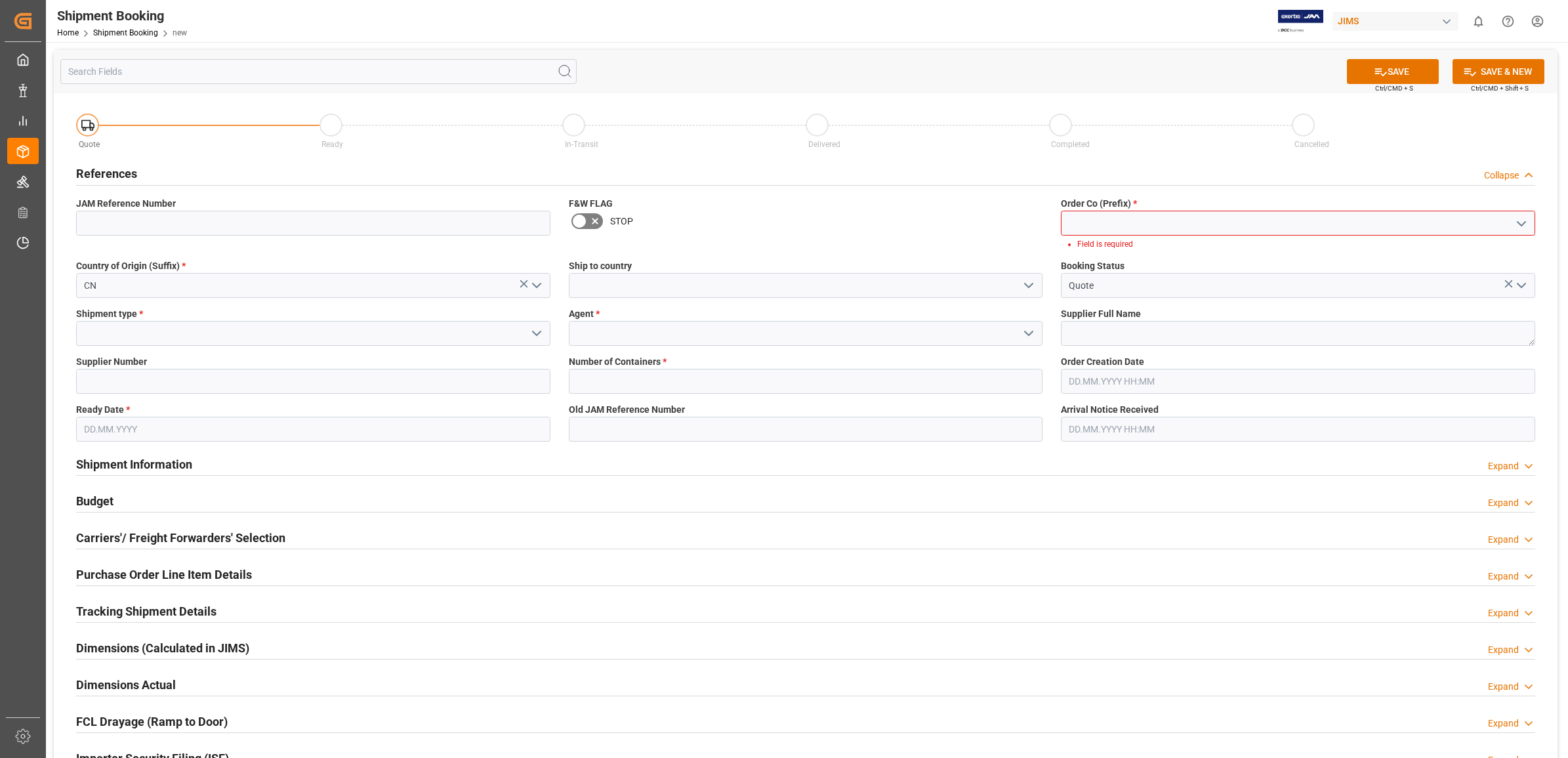
click at [1518, 220] on icon "open menu" at bounding box center [1521, 224] width 16 height 16
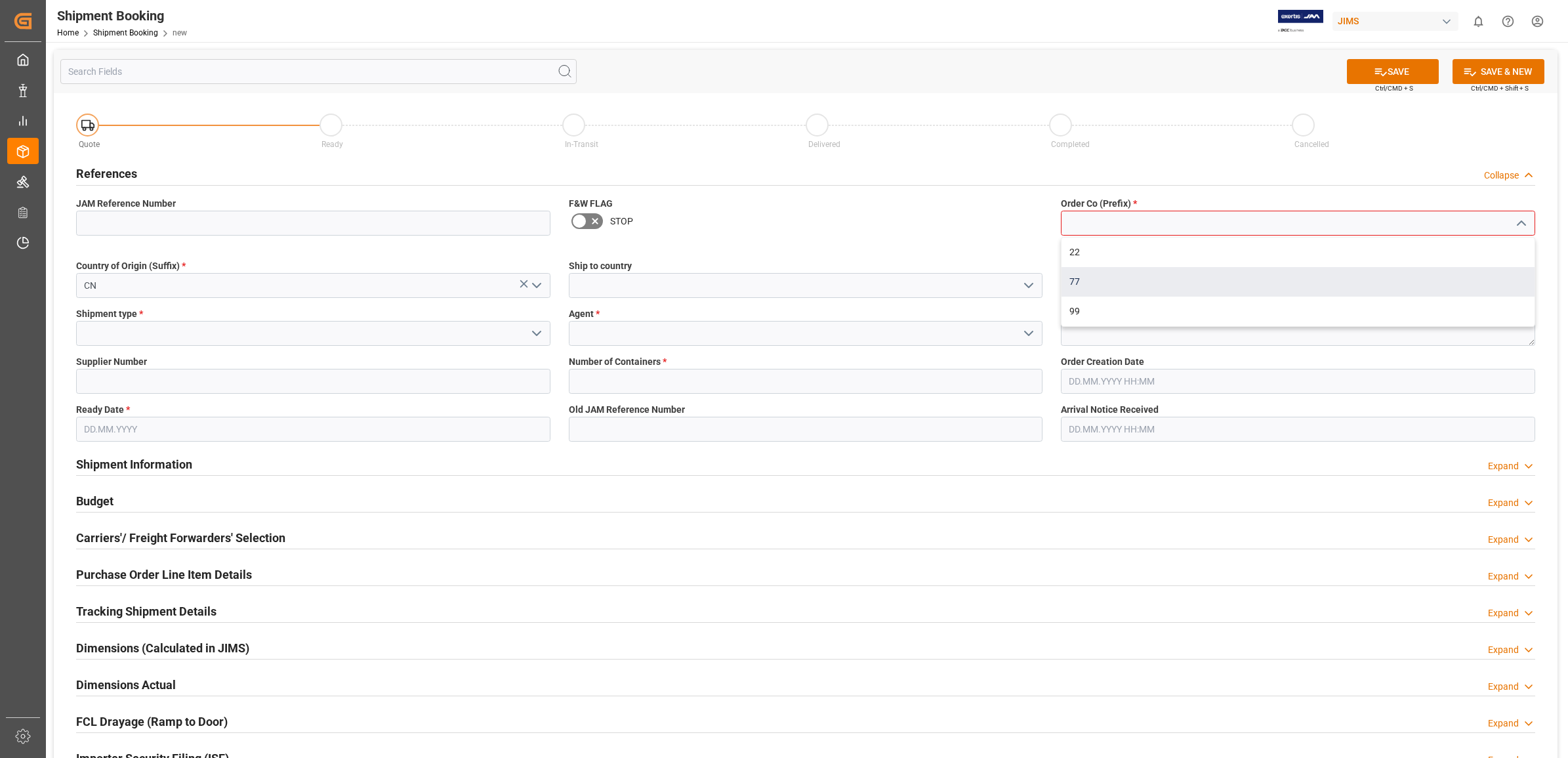
click at [1109, 283] on div "77" at bounding box center [1297, 282] width 473 height 30
type input "77"
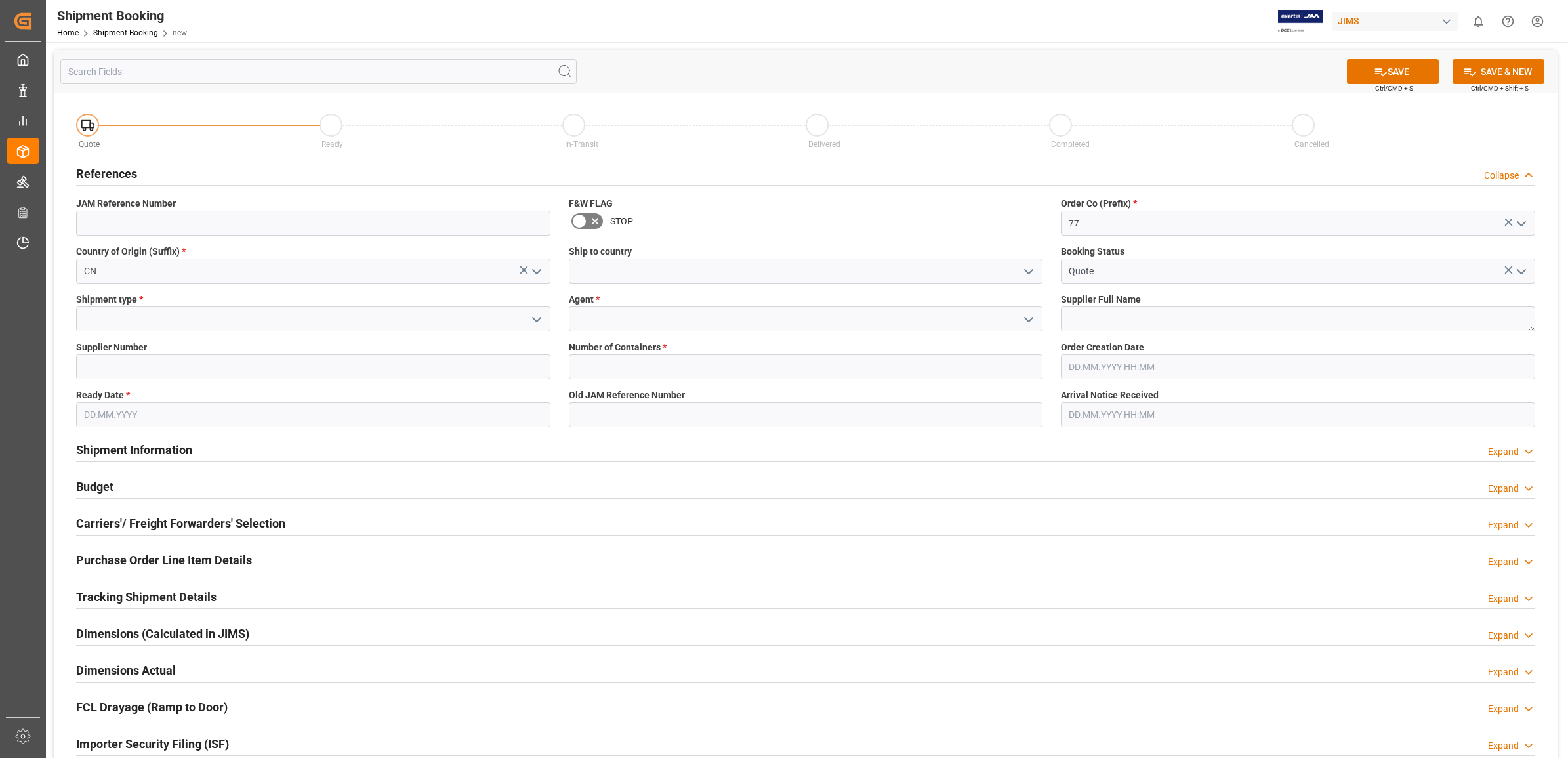
click at [531, 319] on icon "open menu" at bounding box center [537, 320] width 16 height 16
click at [159, 407] on div "LTL" at bounding box center [313, 407] width 473 height 30
type input "LTL"
click at [1028, 313] on icon "open menu" at bounding box center [1028, 320] width 16 height 16
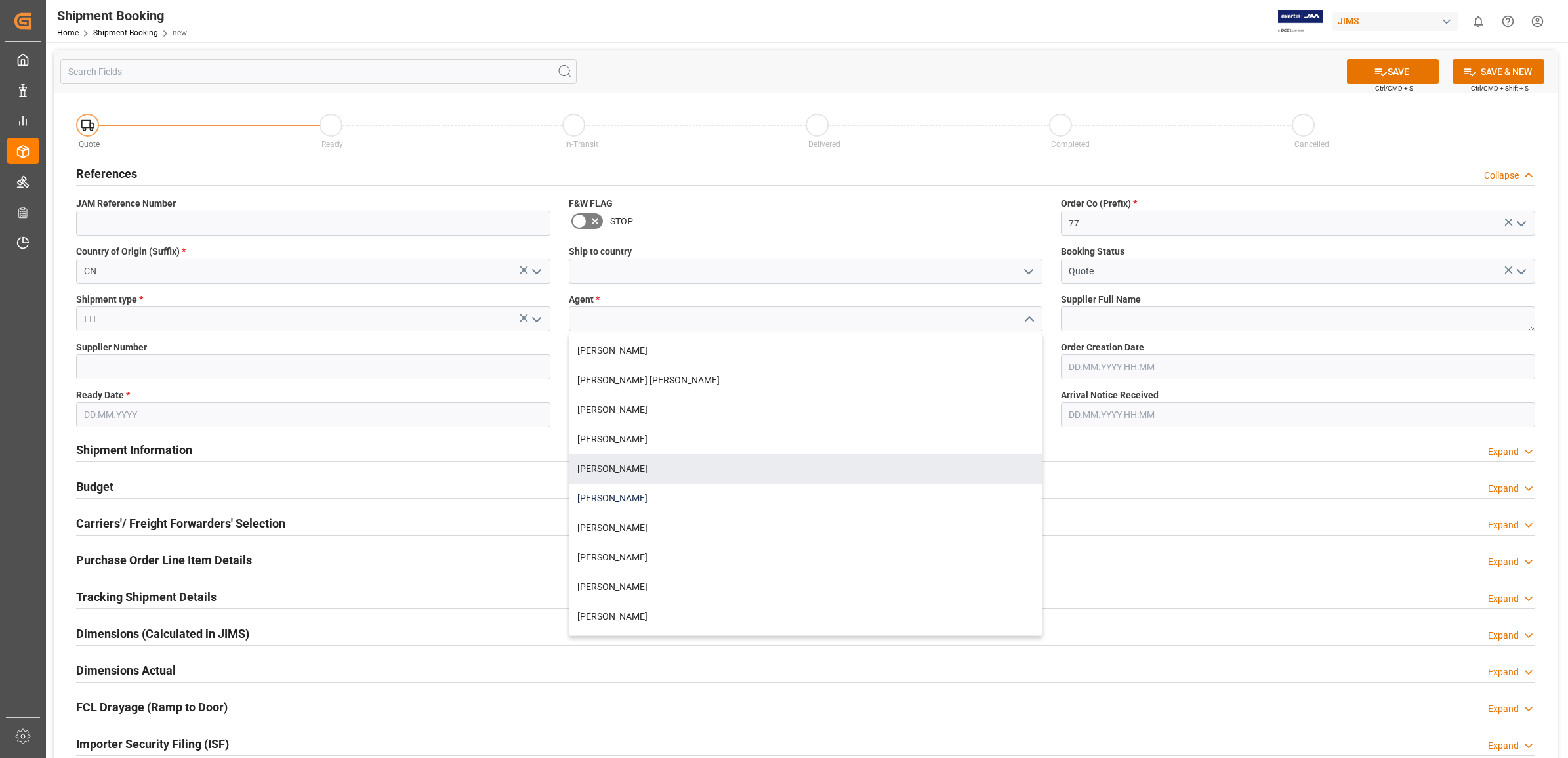
scroll to position [164, 0]
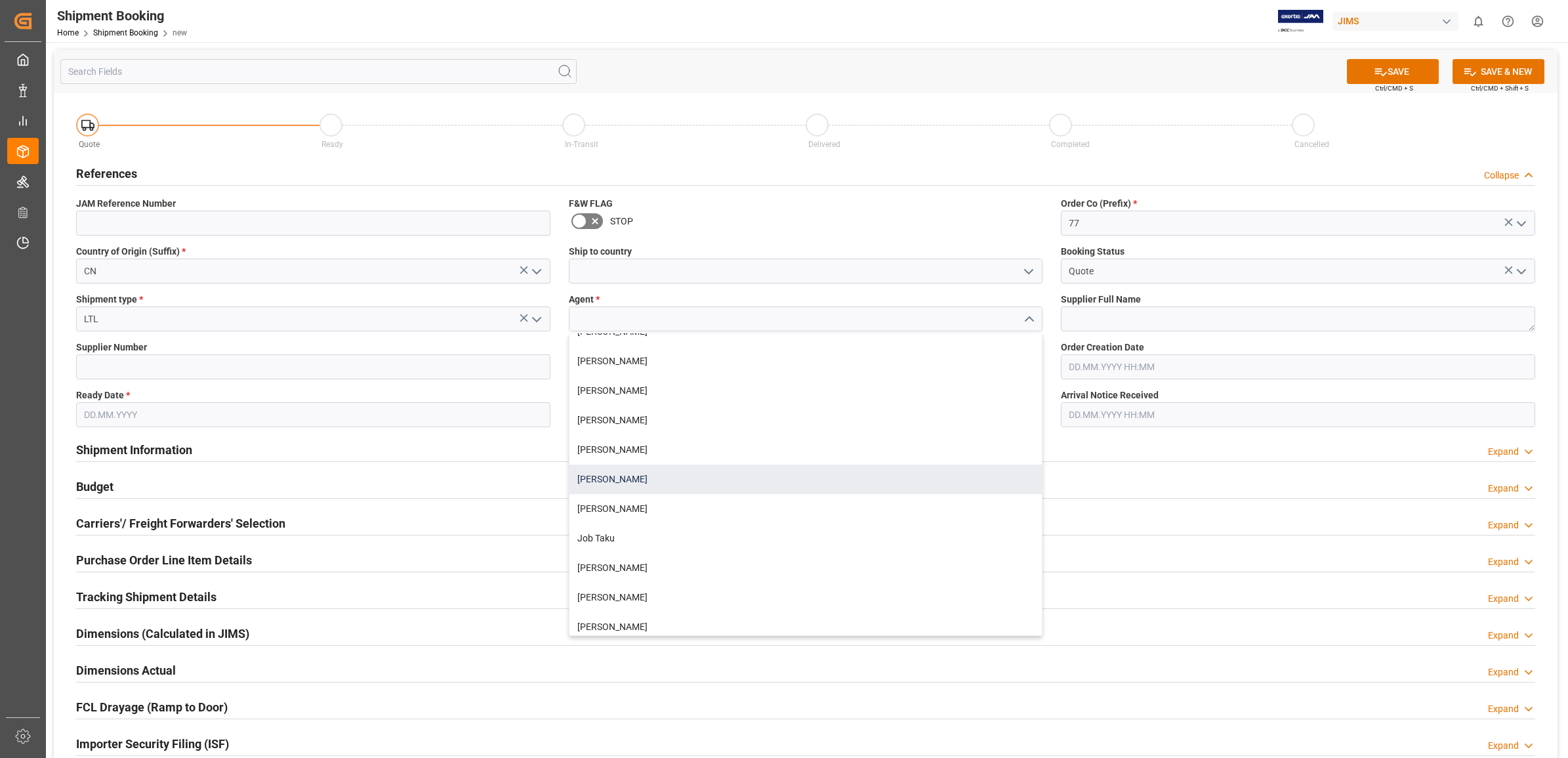
click at [660, 475] on div "[PERSON_NAME]" at bounding box center [805, 479] width 473 height 30
type input "[PERSON_NAME]"
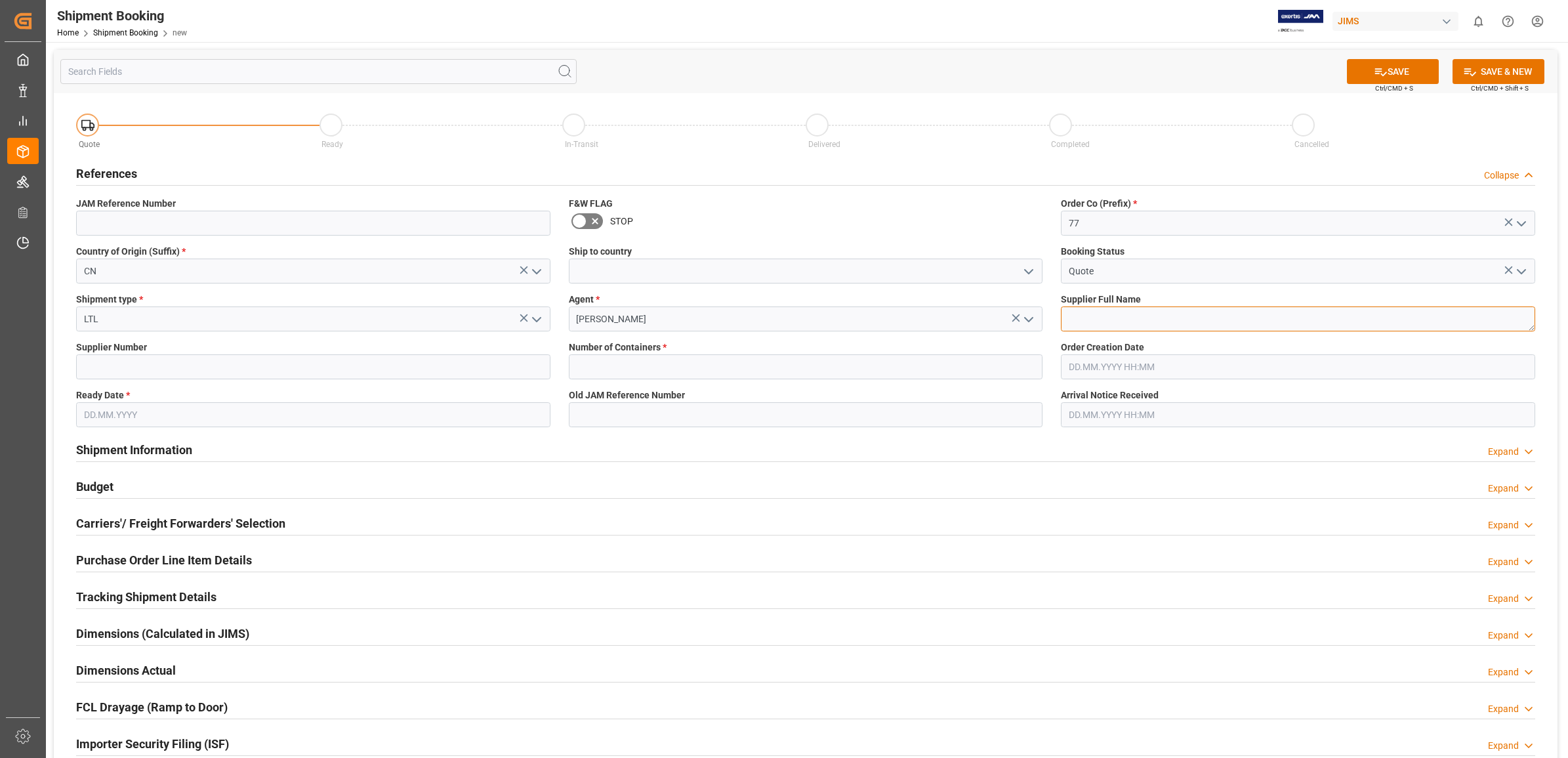
click at [1117, 324] on textarea at bounding box center [1297, 319] width 474 height 25
type textarea "A"
type textarea "Cherub"
click at [299, 369] on input at bounding box center [313, 366] width 474 height 25
